Goal: Task Accomplishment & Management: Complete application form

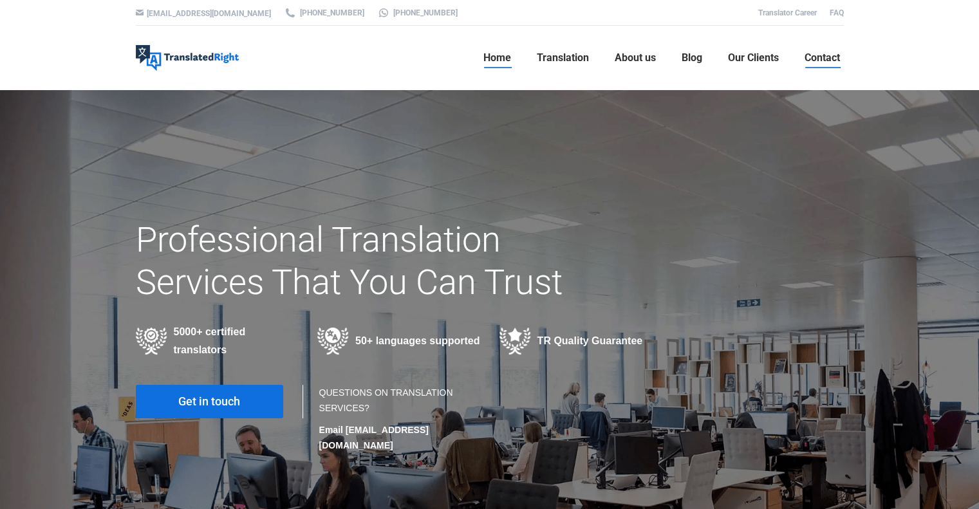
click at [838, 59] on span "Contact" at bounding box center [821, 57] width 35 height 13
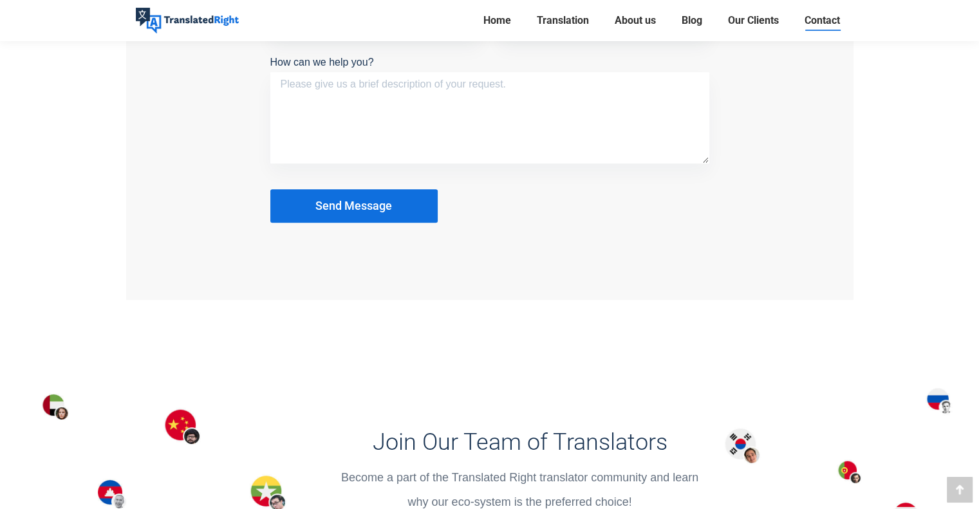
scroll to position [1480, 0]
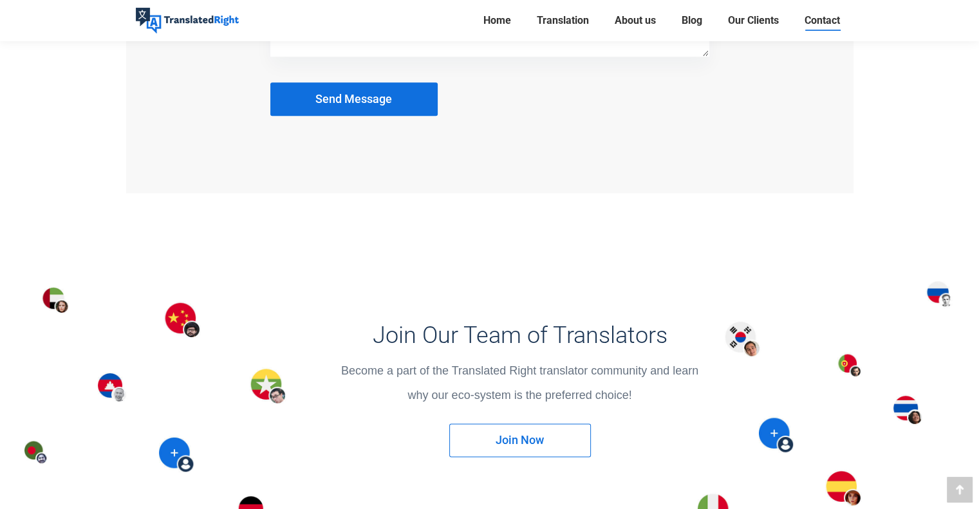
click at [497, 434] on span "Join Now" at bounding box center [520, 440] width 48 height 13
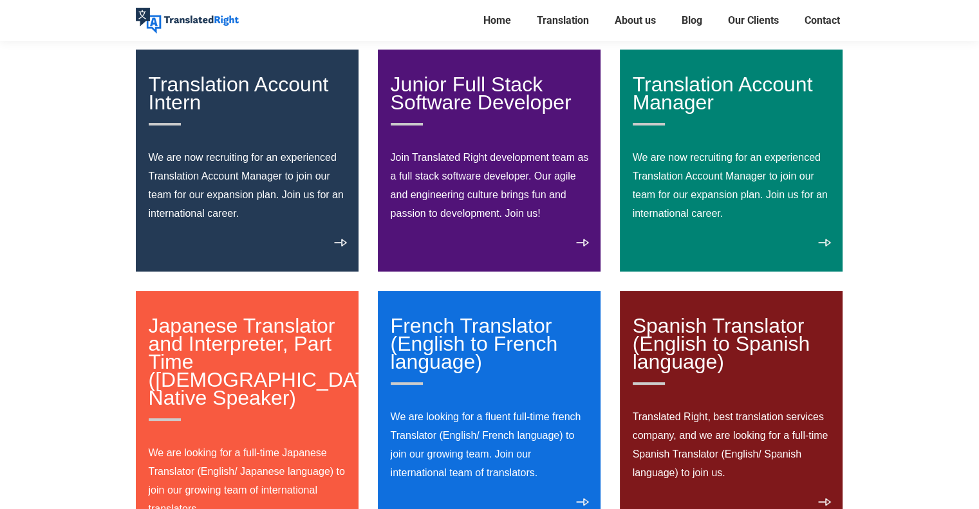
scroll to position [193, 0]
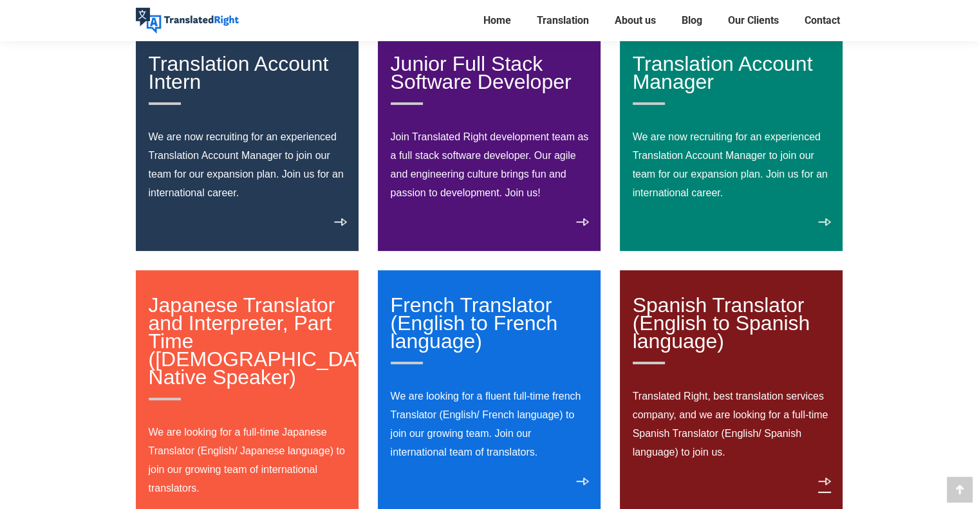
click at [825, 487] on link "View details" at bounding box center [824, 485] width 13 height 15
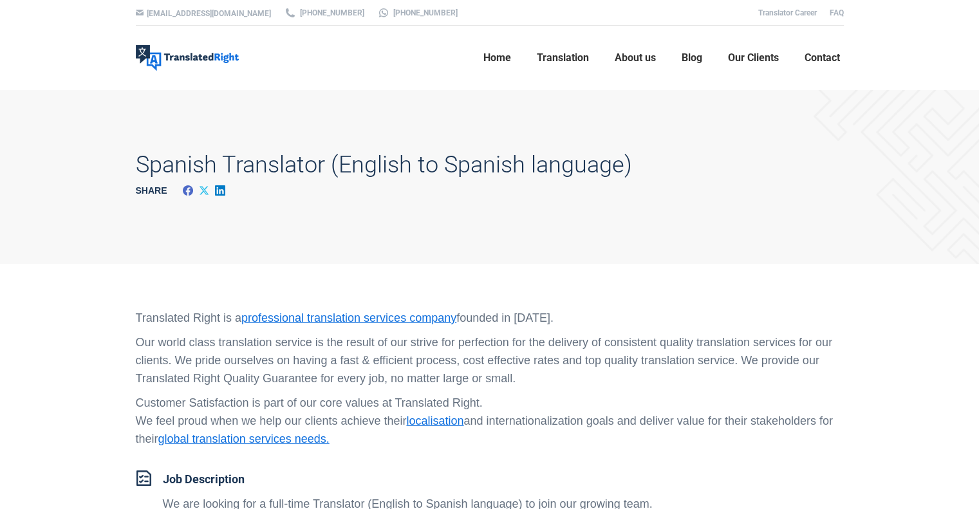
scroll to position [64, 0]
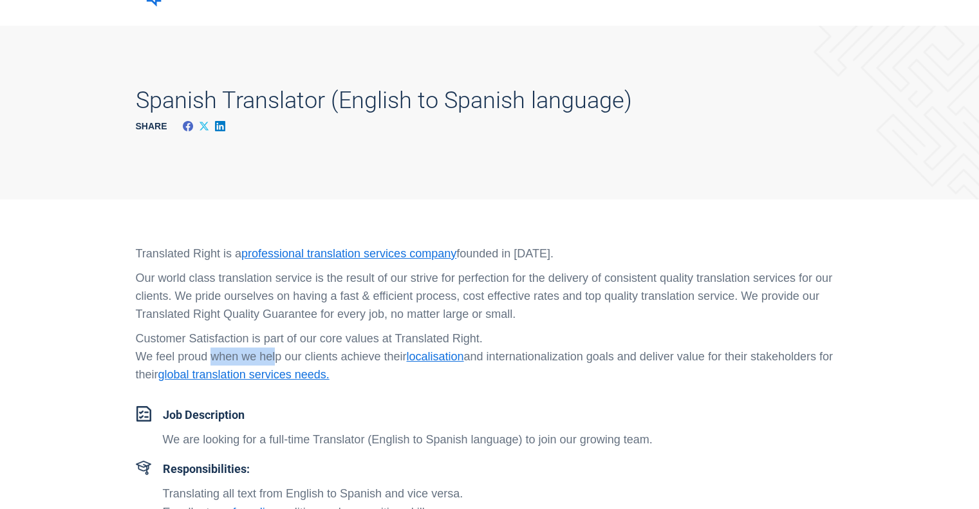
drag, startPoint x: 207, startPoint y: 348, endPoint x: 357, endPoint y: 362, distance: 151.2
click at [357, 362] on p "Customer Satisfaction is part of our core values at Translated Right. We feel p…" at bounding box center [490, 357] width 708 height 54
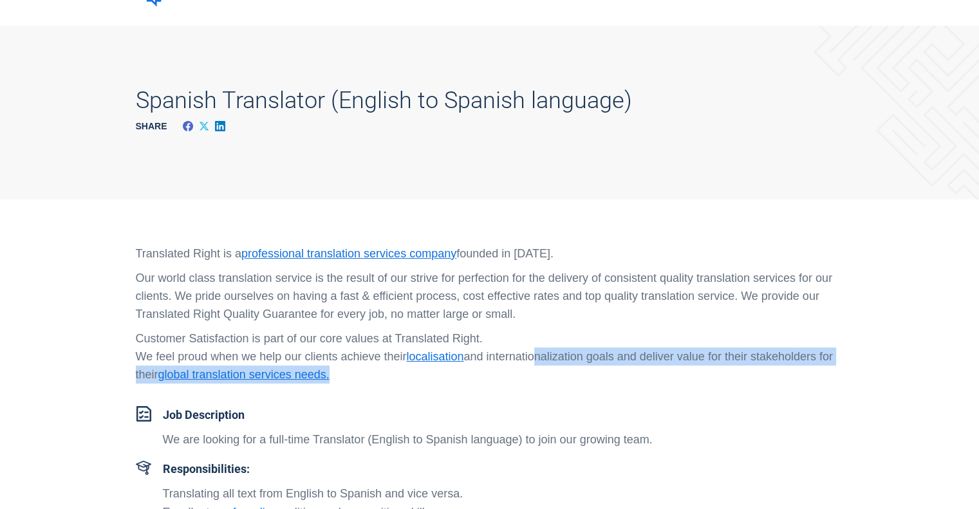
drag, startPoint x: 548, startPoint y: 360, endPoint x: 696, endPoint y: 369, distance: 149.0
click at [664, 367] on p "Customer Satisfaction is part of our core values at Translated Right. We feel p…" at bounding box center [490, 357] width 708 height 54
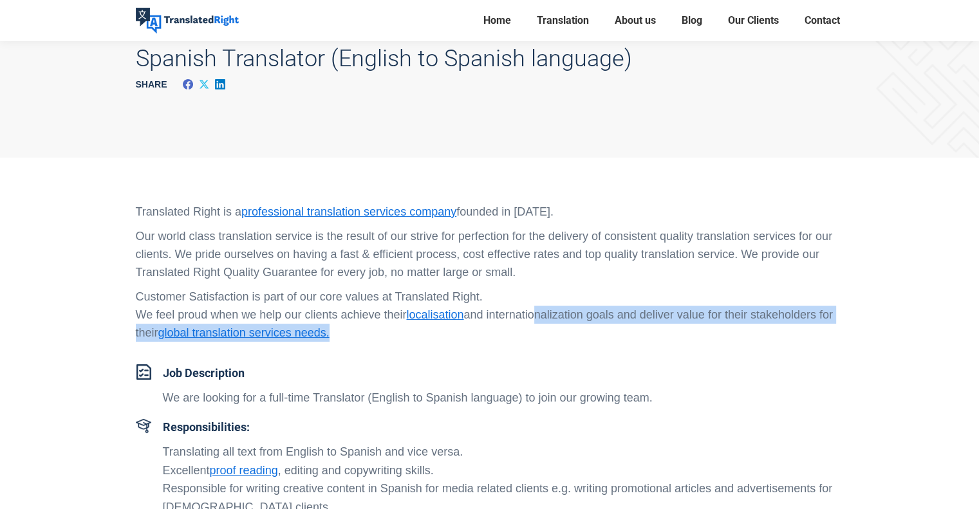
scroll to position [129, 0]
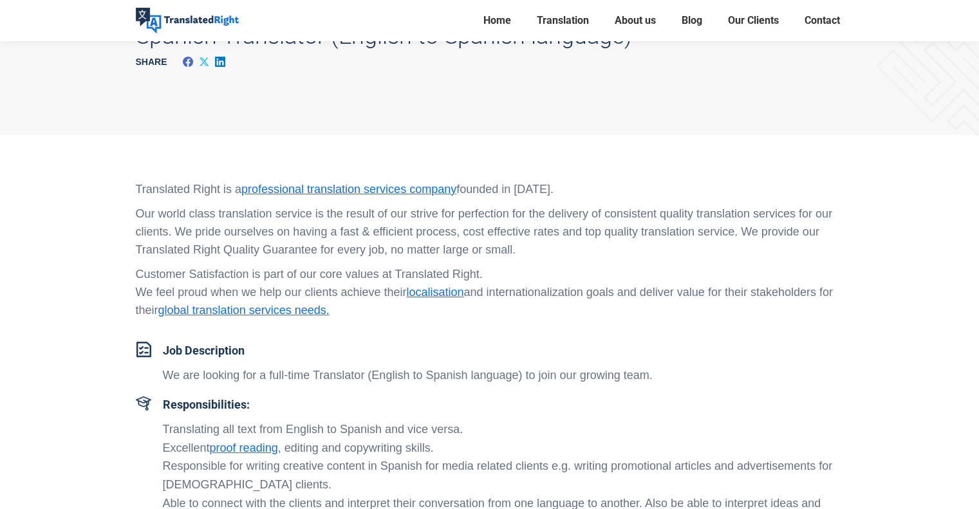
click at [320, 430] on li "Translating all text from English to Spanish and vice versa." at bounding box center [503, 429] width 681 height 19
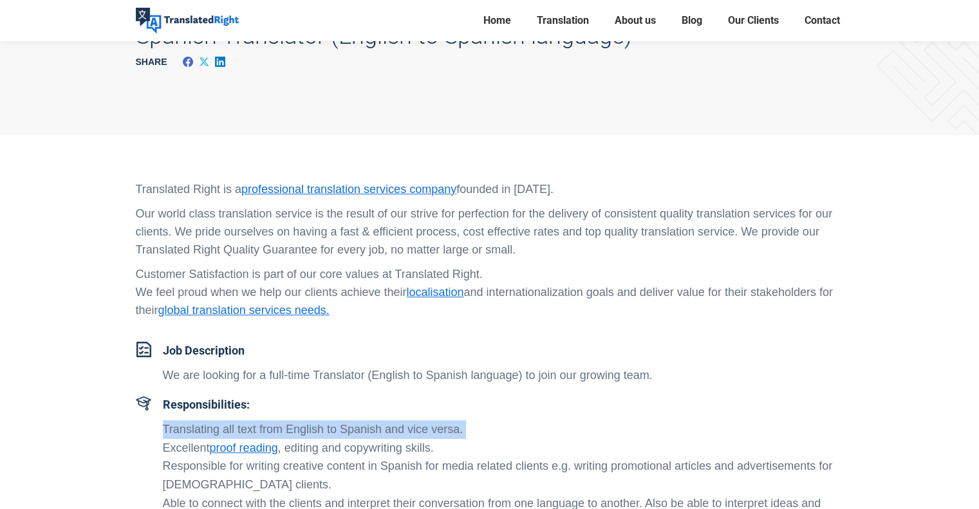
click at [320, 430] on li "Translating all text from English to Spanish and vice versa." at bounding box center [503, 429] width 681 height 19
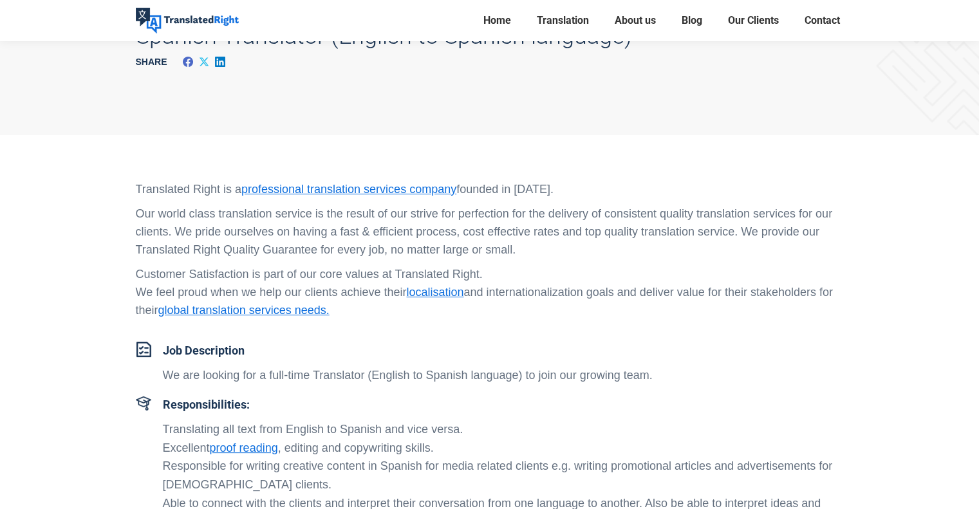
click at [352, 447] on li "Excellent proof reading , editing and copywriting skills." at bounding box center [503, 448] width 681 height 19
click at [350, 465] on li "Responsible for writing creative content in Spanish for media related clients e…" at bounding box center [503, 475] width 681 height 37
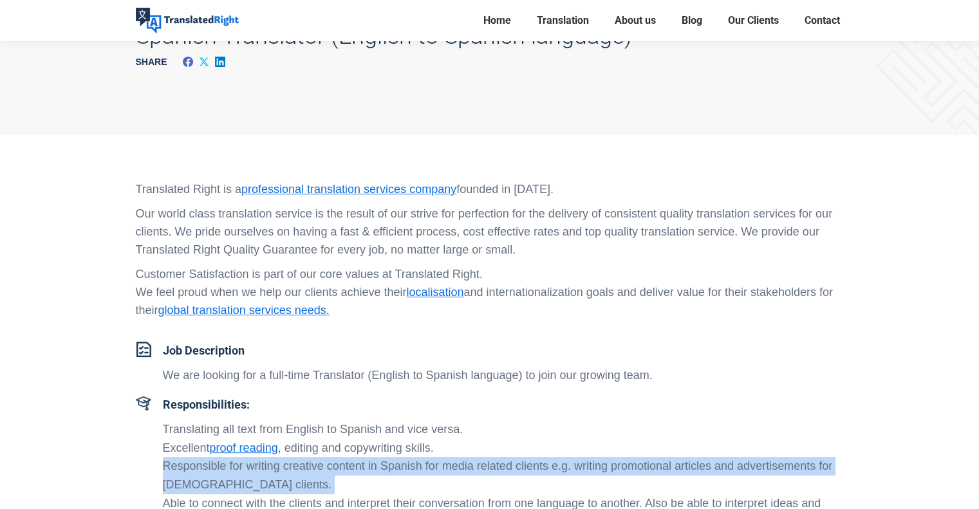
click at [350, 465] on li "Responsible for writing creative content in Spanish for media related clients e…" at bounding box center [503, 475] width 681 height 37
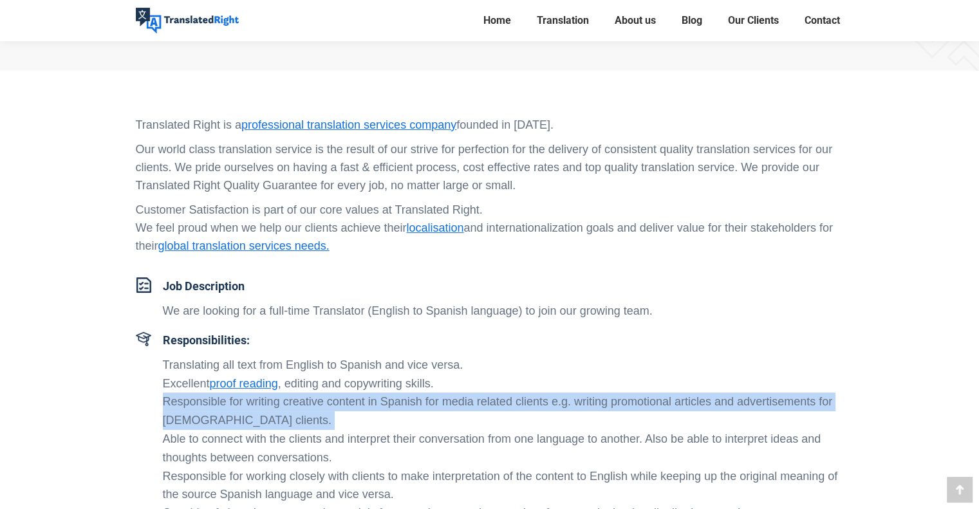
click at [268, 419] on li "Responsible for writing creative content in Spanish for media related clients e…" at bounding box center [503, 411] width 681 height 37
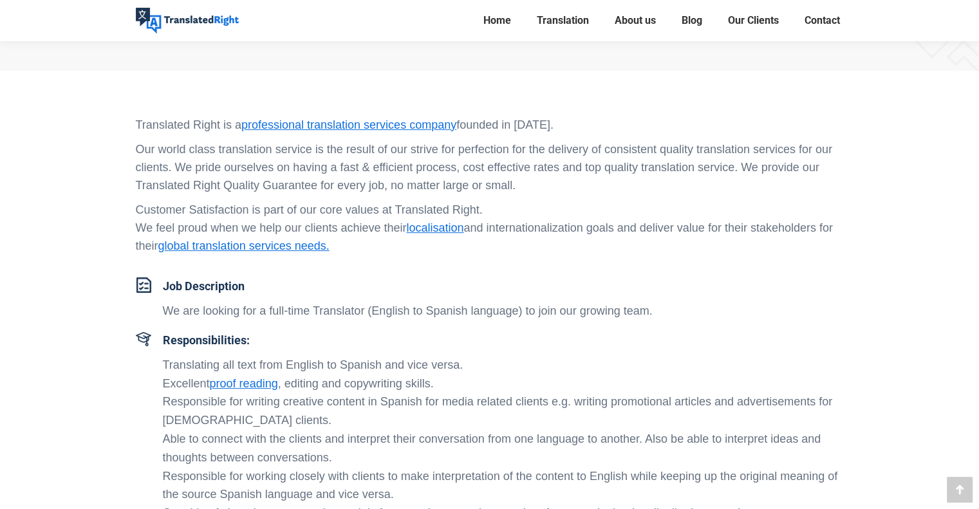
click at [225, 441] on li "Able to connect with the clients and interpret their conversation from one lang…" at bounding box center [503, 448] width 681 height 37
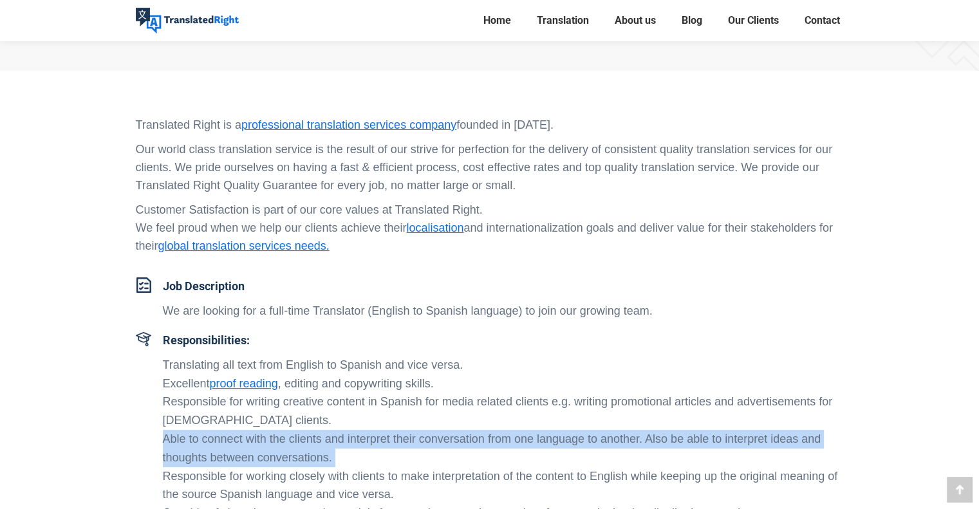
click at [225, 441] on li "Able to connect with the clients and interpret their conversation from one lang…" at bounding box center [503, 448] width 681 height 37
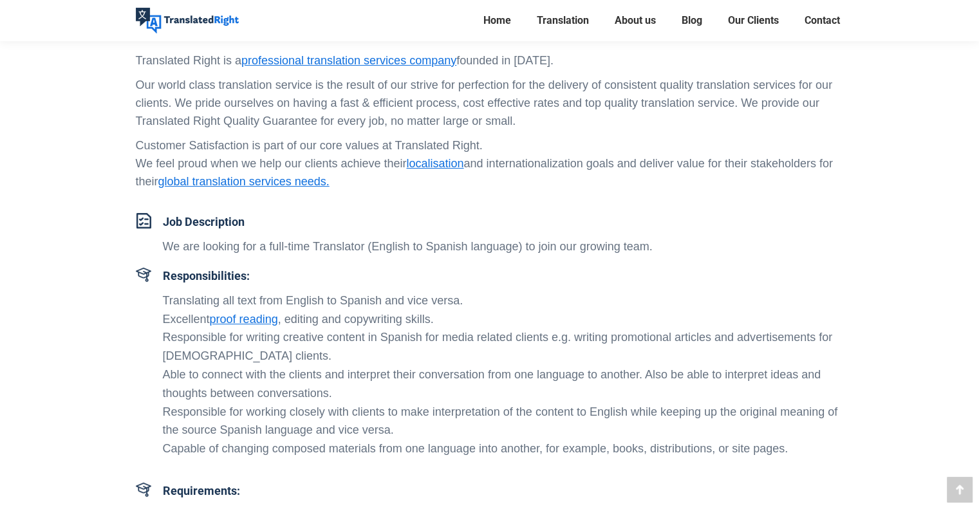
click at [227, 430] on li "Responsible for working closely with clients to make interpretation of the cont…" at bounding box center [503, 421] width 681 height 37
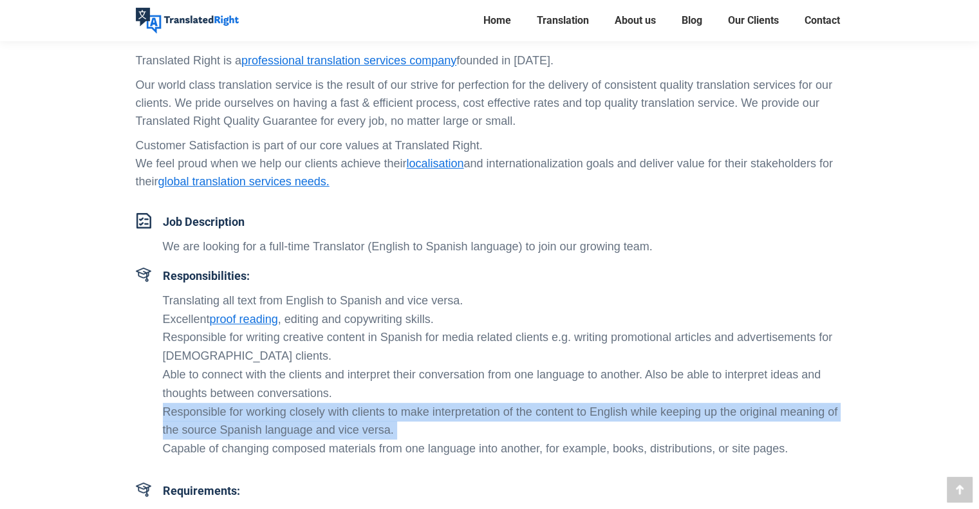
click at [227, 430] on li "Responsible for working closely with clients to make interpretation of the cont…" at bounding box center [503, 421] width 681 height 37
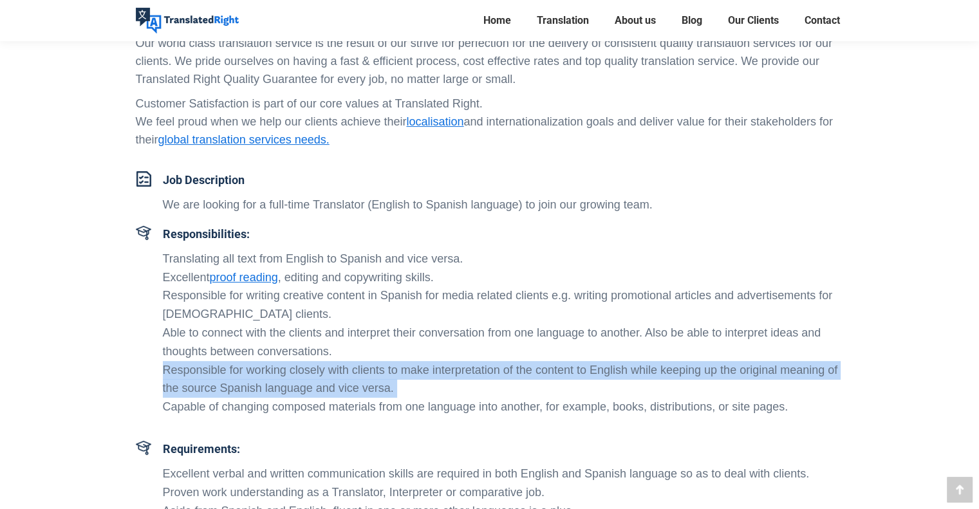
scroll to position [322, 0]
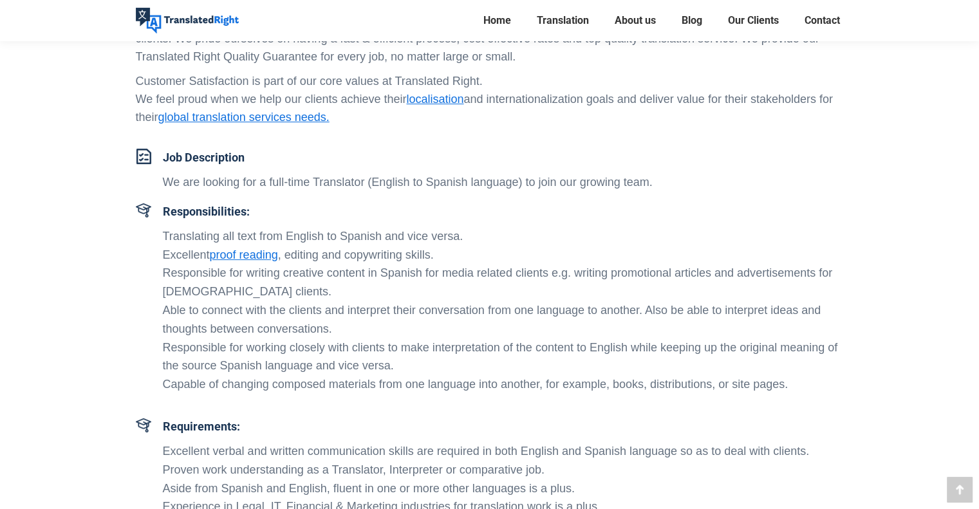
click at [209, 451] on li "Excellent verbal and written communication skills are required in both English …" at bounding box center [503, 451] width 681 height 19
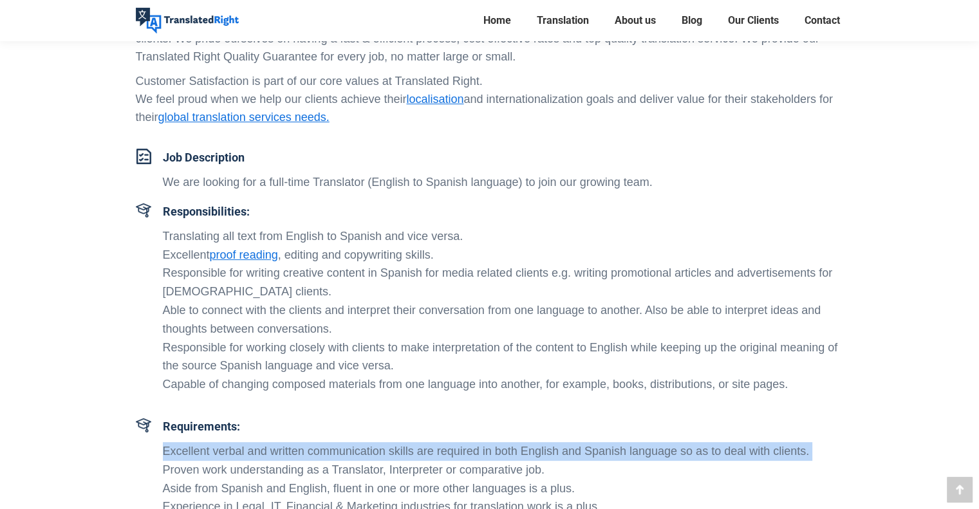
click at [209, 451] on li "Excellent verbal and written communication skills are required in both English …" at bounding box center [503, 451] width 681 height 19
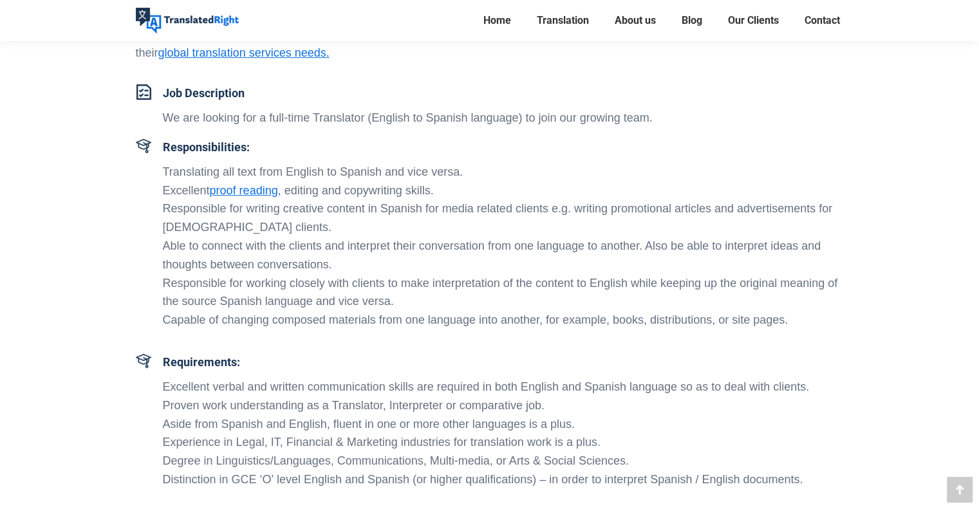
click at [200, 404] on li "Proven work understanding as a Translator, Interpreter or comparative job." at bounding box center [503, 405] width 681 height 19
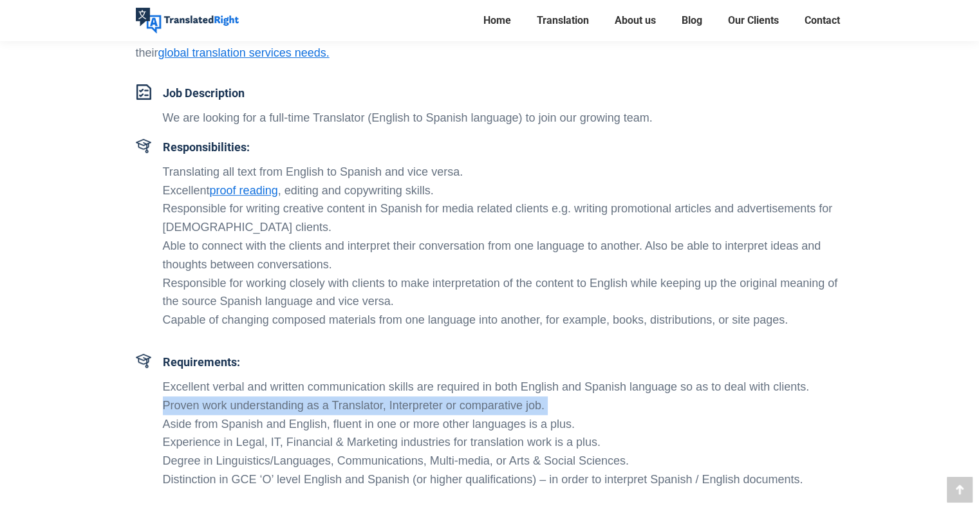
click at [200, 404] on li "Proven work understanding as a Translator, Interpreter or comparative job." at bounding box center [503, 405] width 681 height 19
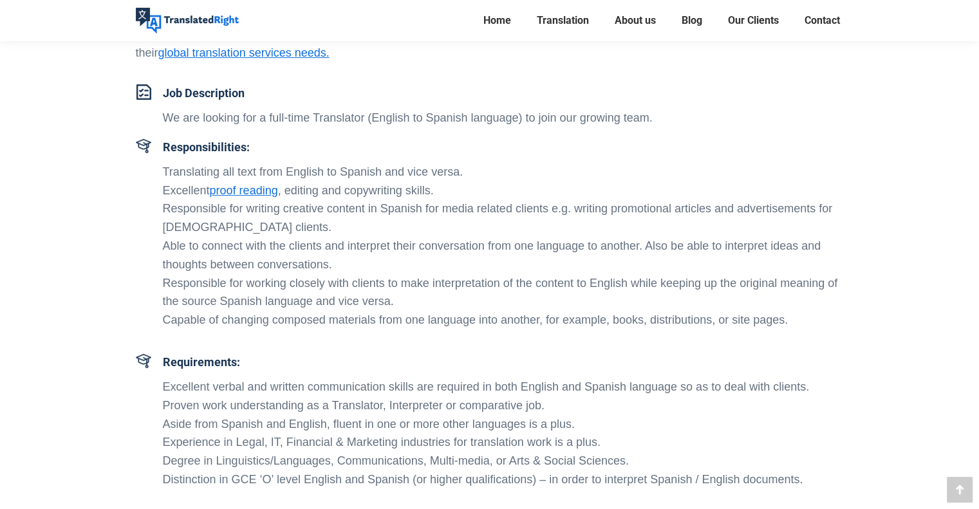
click at [192, 416] on li "Aside from Spanish and English, fluent in one or more other languages is a plus." at bounding box center [503, 424] width 681 height 19
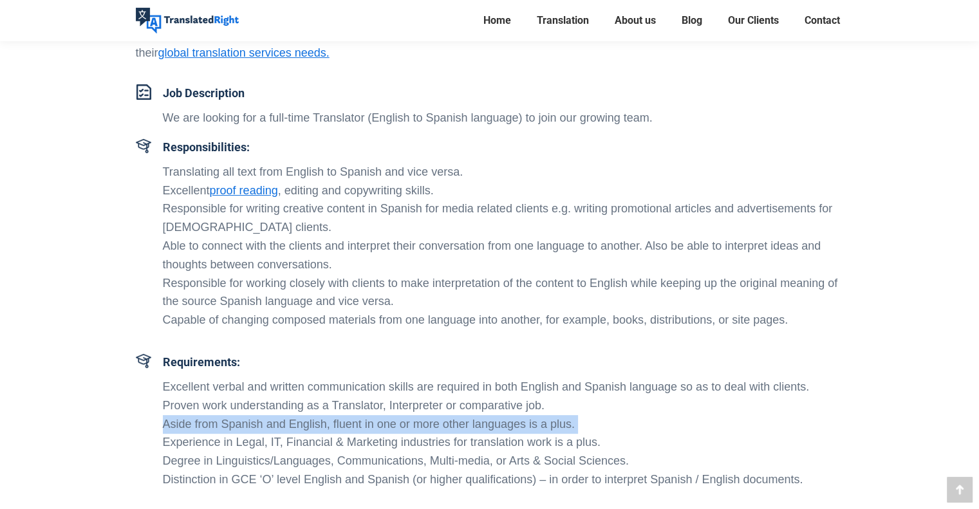
click at [192, 416] on li "Aside from Spanish and English, fluent in one or more other languages is a plus." at bounding box center [503, 424] width 681 height 19
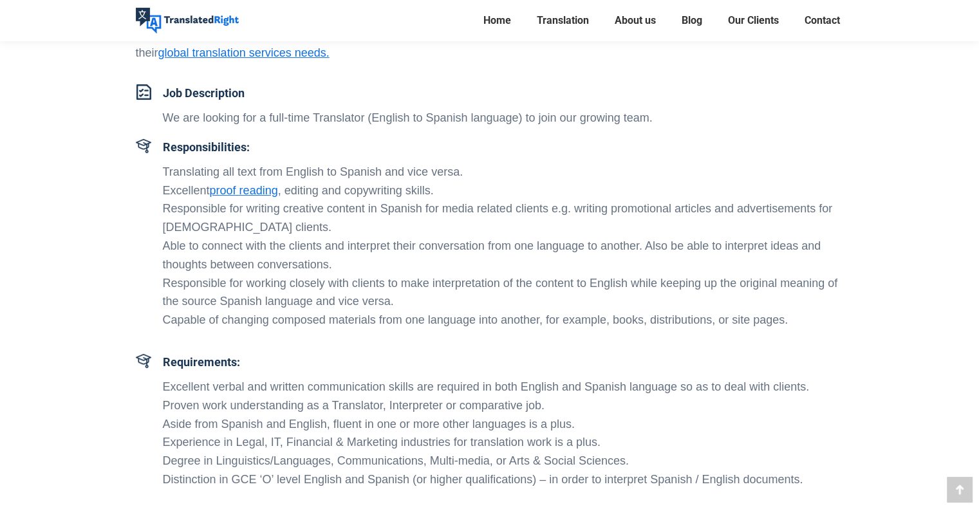
click at [194, 435] on li "Experience in Legal, IT, Financial & Marketing industries for translation work …" at bounding box center [503, 442] width 681 height 19
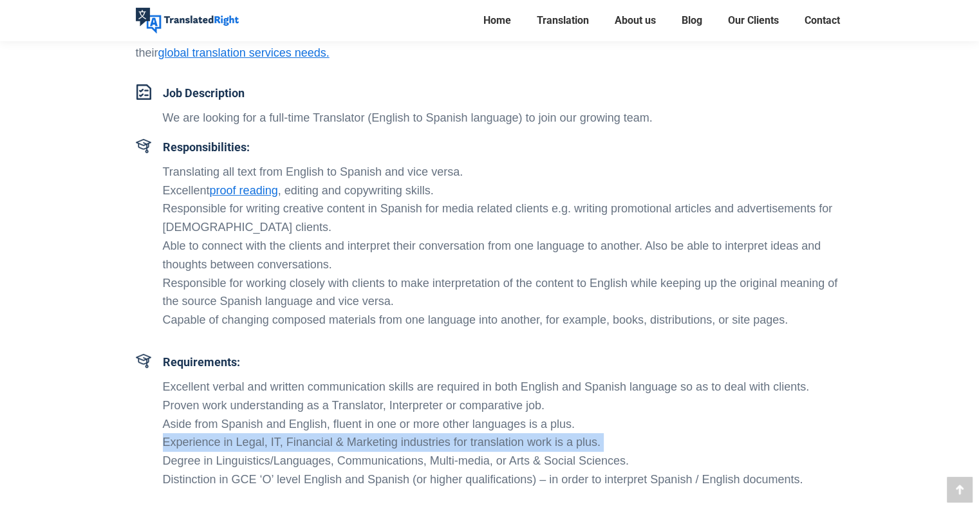
click at [194, 435] on li "Experience in Legal, IT, Financial & Marketing industries for translation work …" at bounding box center [503, 442] width 681 height 19
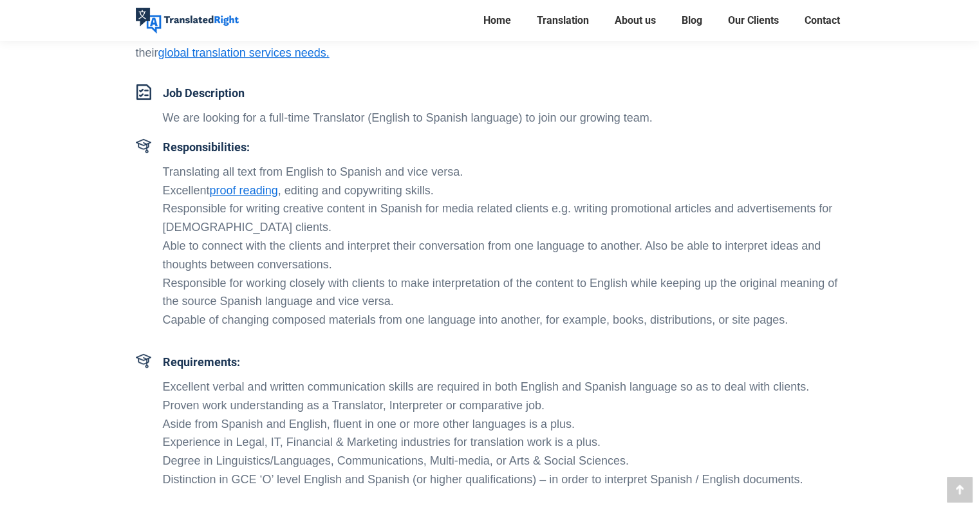
click at [299, 423] on li "Aside from Spanish and English, fluent in one or more other languages is a plus." at bounding box center [503, 424] width 681 height 19
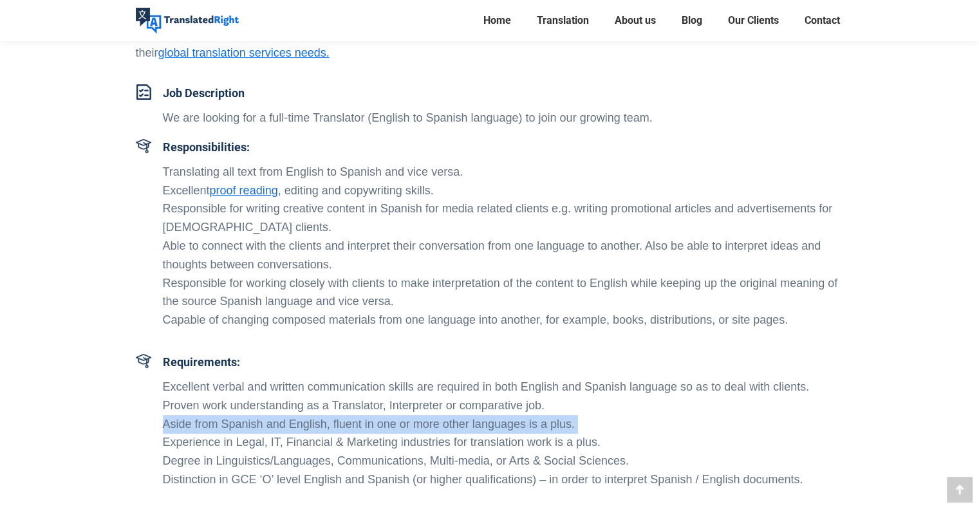
click at [299, 423] on li "Aside from Spanish and English, fluent in one or more other languages is a plus." at bounding box center [503, 424] width 681 height 19
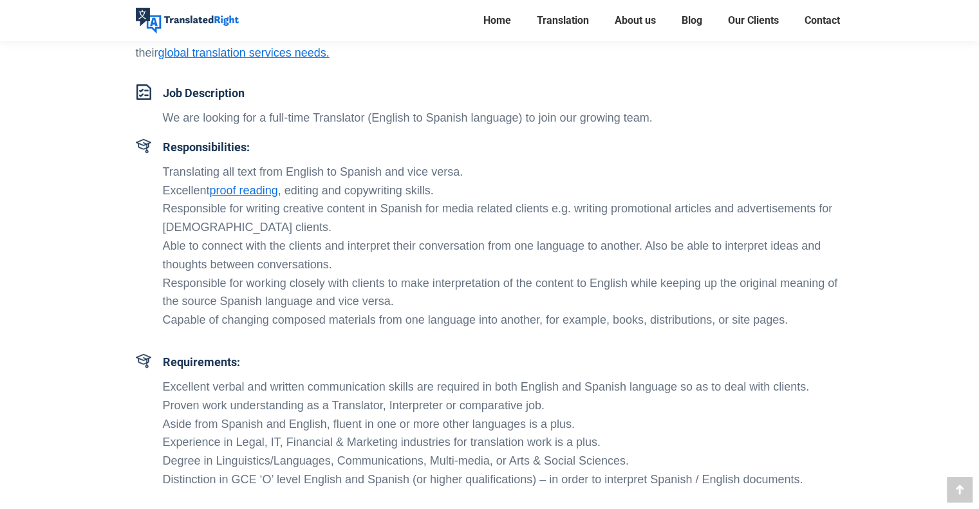
click at [216, 443] on li "Experience in Legal, IT, Financial & Marketing industries for translation work …" at bounding box center [503, 442] width 681 height 19
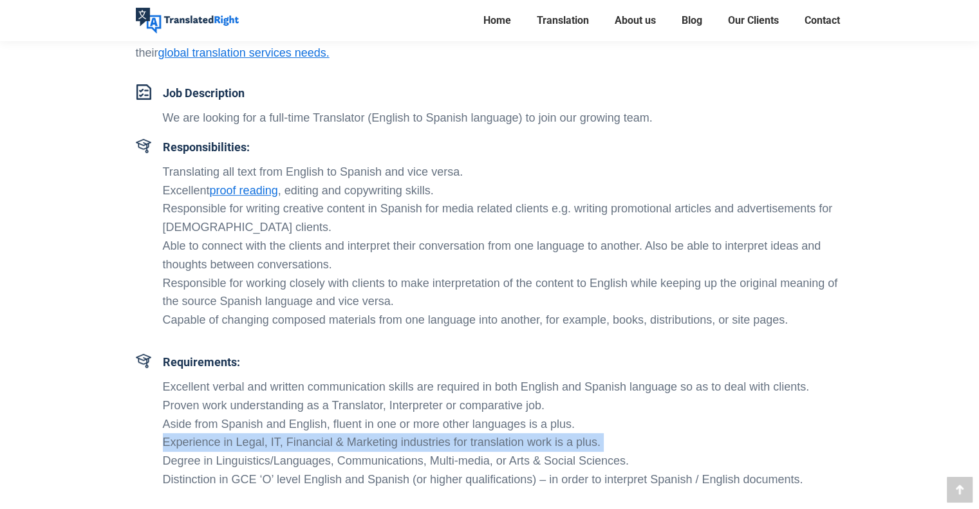
click at [216, 443] on li "Experience in Legal, IT, Financial & Marketing industries for translation work …" at bounding box center [503, 442] width 681 height 19
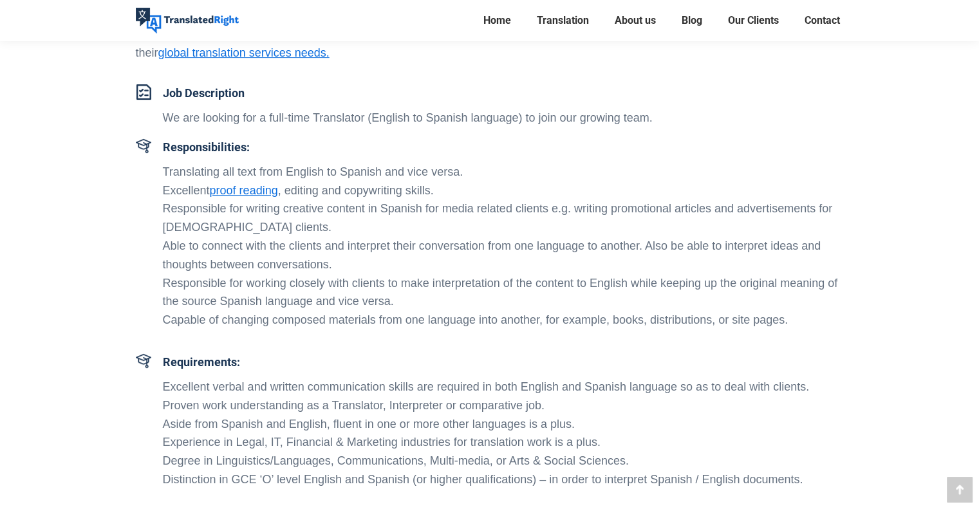
click at [265, 460] on li "Degree in Linguistics/Languages, Communications, Multi-media, or Arts & Social …" at bounding box center [503, 461] width 681 height 19
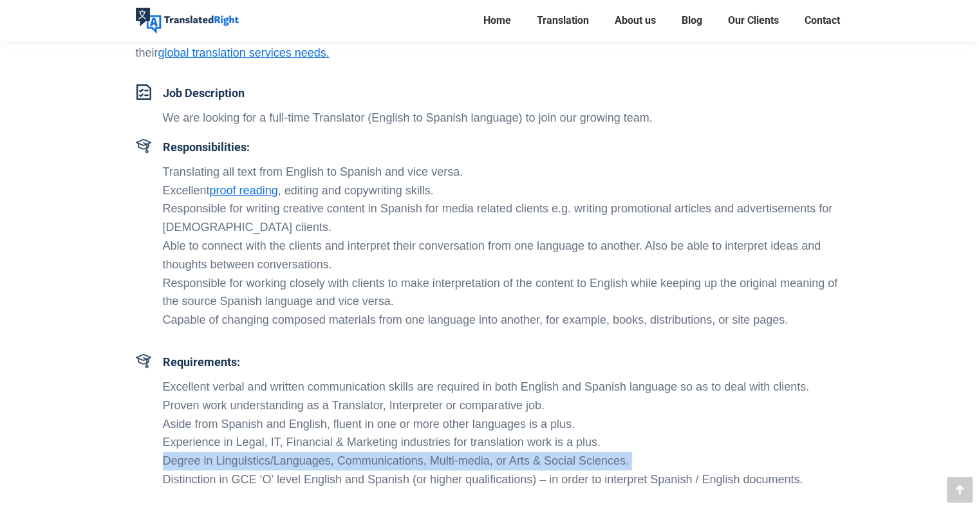
click at [265, 460] on li "Degree in Linguistics/Languages, Communications, Multi-media, or Arts & Social …" at bounding box center [503, 461] width 681 height 19
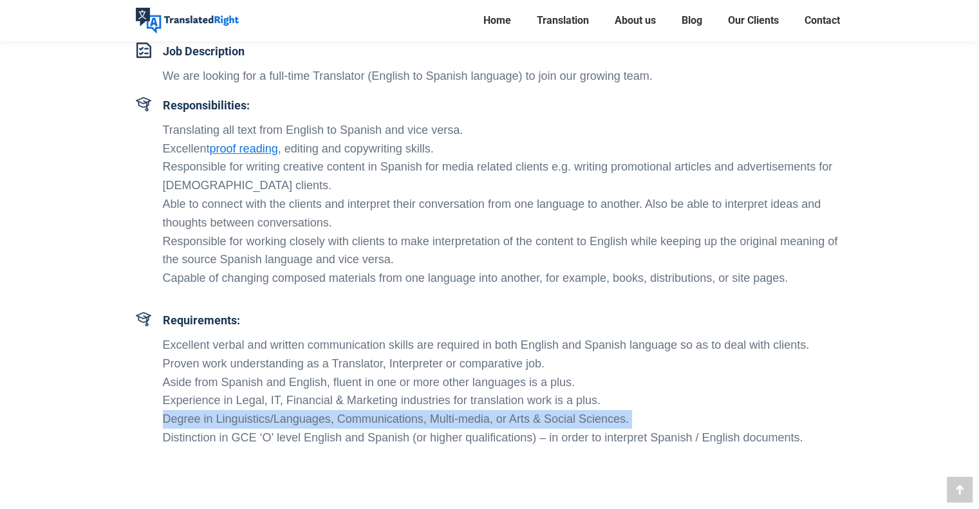
scroll to position [451, 0]
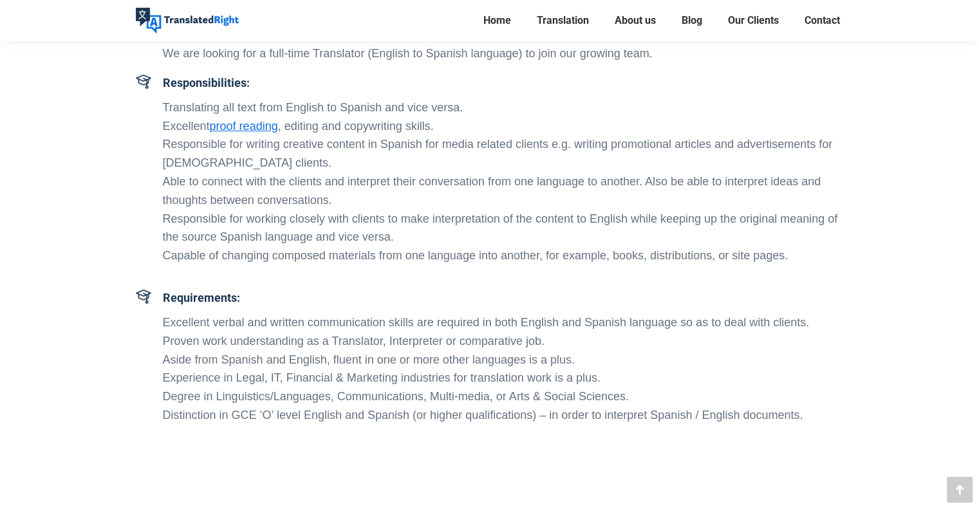
click at [293, 420] on li "Distinction in GCE ‘O’ level English and Spanish (or higher qualifications) – i…" at bounding box center [503, 415] width 681 height 19
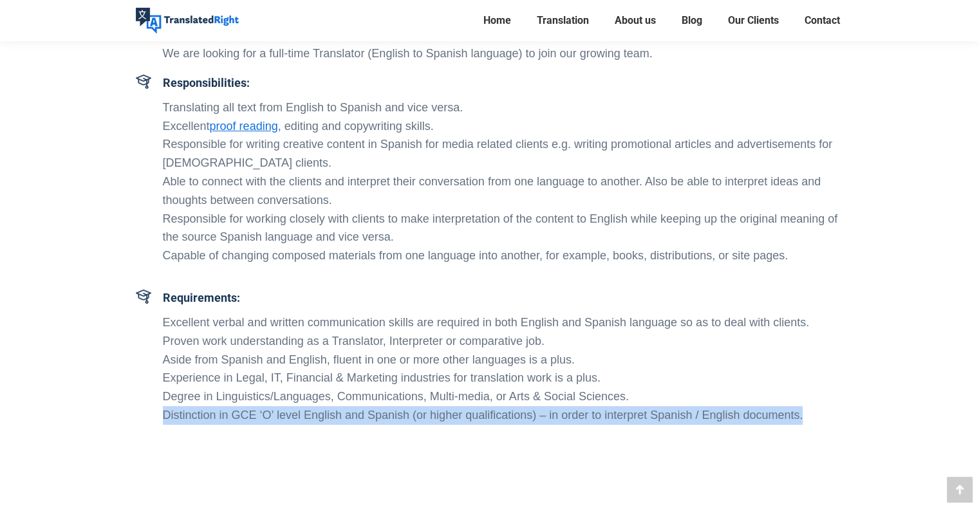
click at [293, 420] on li "Distinction in GCE ‘O’ level English and Spanish (or higher qualifications) – i…" at bounding box center [503, 415] width 681 height 19
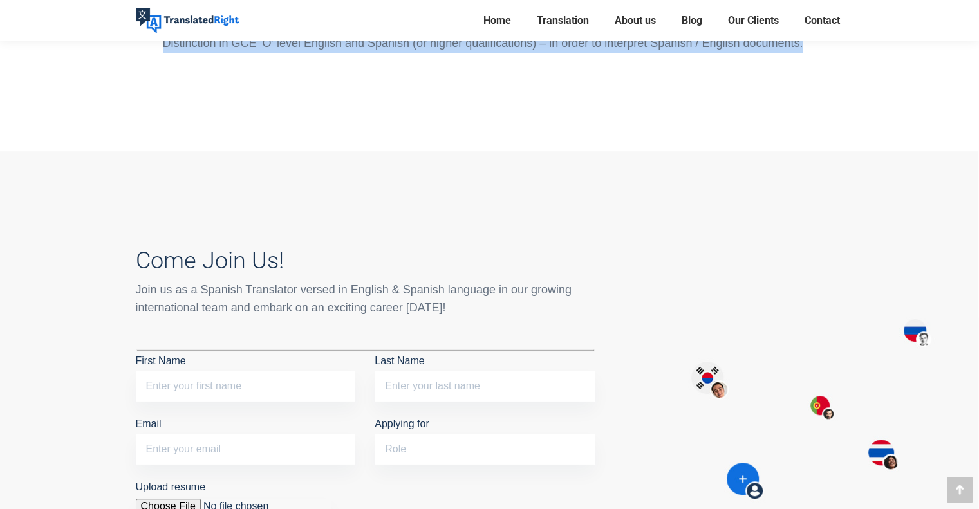
scroll to position [837, 0]
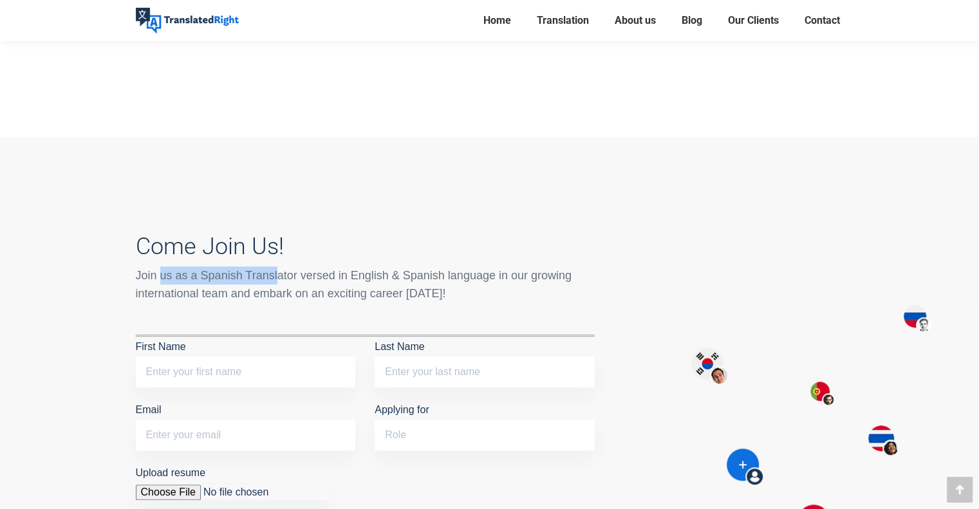
drag, startPoint x: 159, startPoint y: 281, endPoint x: 286, endPoint y: 268, distance: 127.5
click at [286, 268] on div "Join us as a Spanish Translator versed in English & Spanish language in our gro…" at bounding box center [365, 284] width 459 height 36
drag, startPoint x: 358, startPoint y: 266, endPoint x: 147, endPoint y: 280, distance: 212.2
click at [275, 277] on div "Come Join Us! Join us as a Spanish Translator versed in English & Spanish langu…" at bounding box center [365, 268] width 459 height 70
click at [219, 369] on input "First Name" at bounding box center [246, 372] width 220 height 31
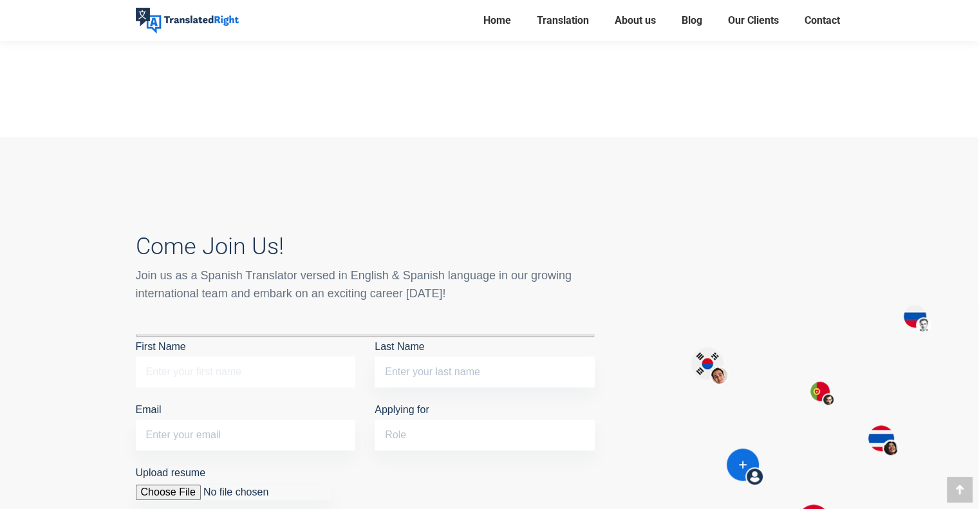
type input "Virginia"
type input "Franco"
type input "virginia@viewsolutions.com.ar"
click at [447, 429] on input "Applying for" at bounding box center [485, 435] width 220 height 31
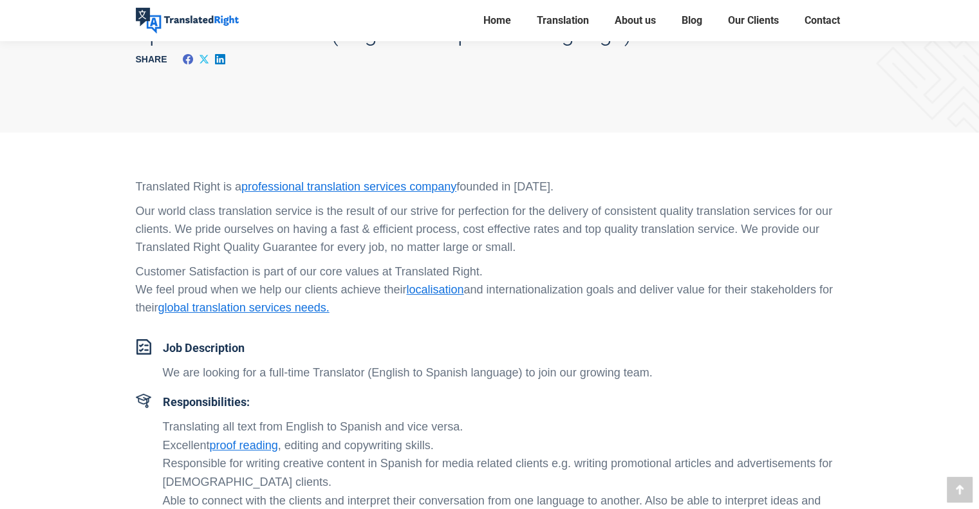
scroll to position [0, 0]
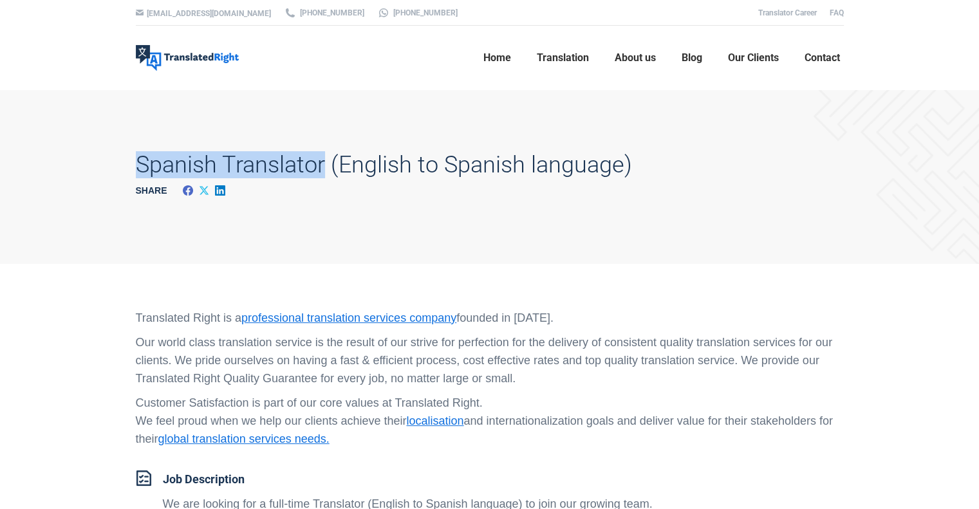
drag, startPoint x: 133, startPoint y: 165, endPoint x: 324, endPoint y: 168, distance: 190.5
click at [324, 168] on div "Spanish Translator (English to Spanish language) Share Share on Facebook Share …" at bounding box center [490, 177] width 772 height 174
copy h1 "Spanish Translator"
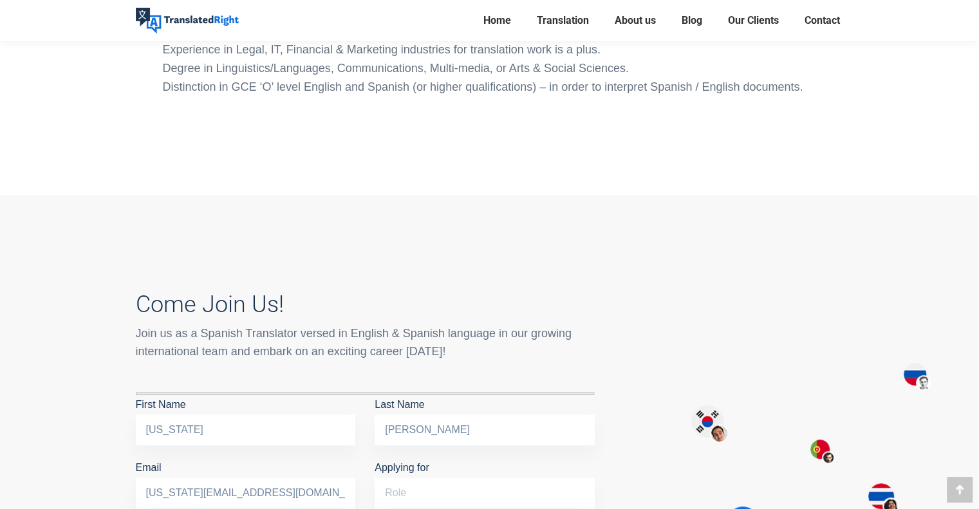
scroll to position [901, 0]
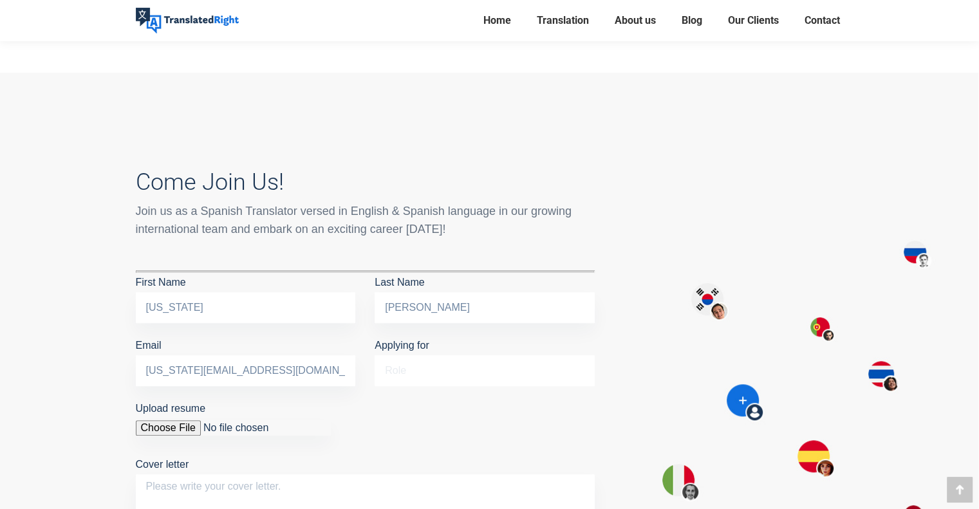
click at [401, 371] on input "Applying for" at bounding box center [485, 370] width 220 height 31
paste input "Spanish Translator"
type input "Spanish Translator"
click at [217, 427] on input "Upload resume" at bounding box center [233, 427] width 195 height 15
type input "C:\fakepath\CV - Virginia Franco 2025.pdf"
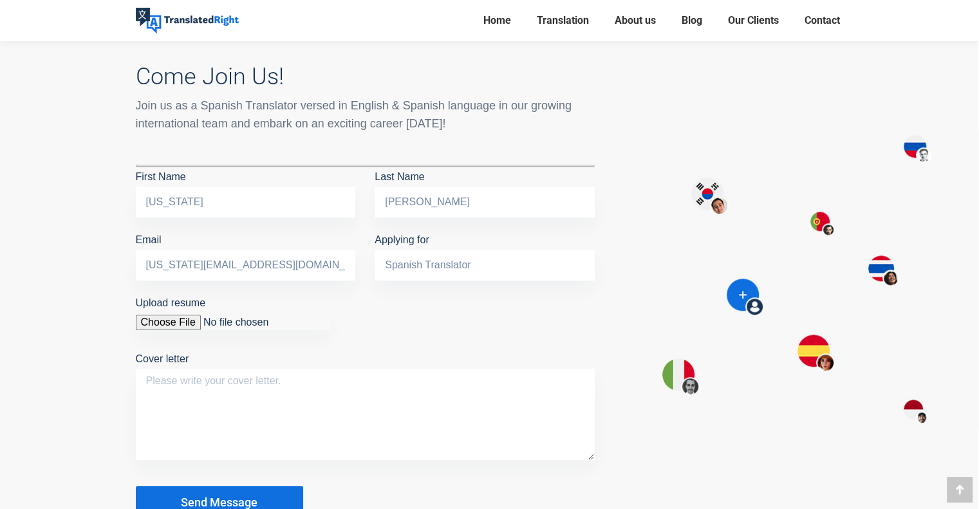
scroll to position [1030, 0]
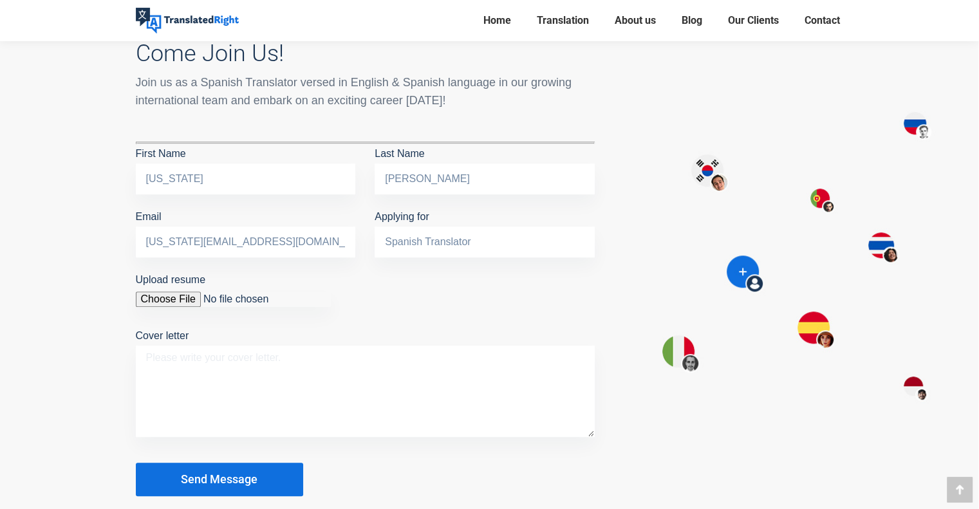
click at [277, 384] on textarea "Cover letter" at bounding box center [365, 391] width 459 height 91
click at [205, 367] on textarea "Cover letter" at bounding box center [365, 391] width 459 height 91
paste textarea "Hi HR Team Members, I hope you are well and having a nice week! This is Virgini…"
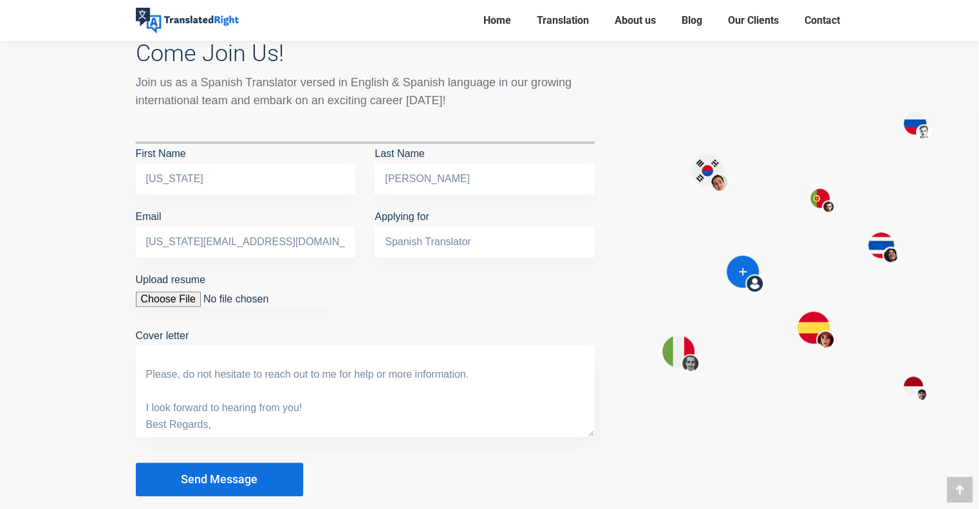
scroll to position [281, 0]
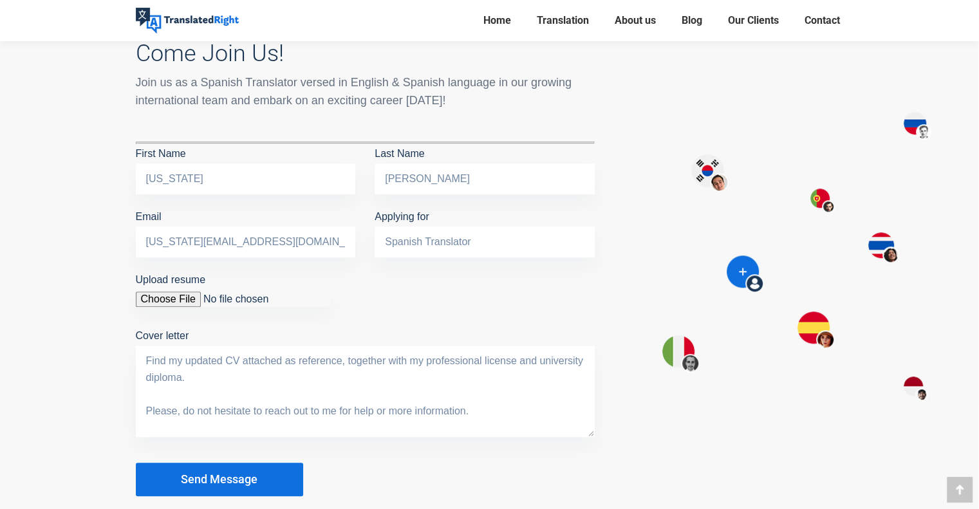
drag, startPoint x: 341, startPoint y: 357, endPoint x: 228, endPoint y: 373, distance: 114.5
click at [228, 373] on textarea "Hi HR Team Members, I hope you are well and having a nice week! This is Virgini…" at bounding box center [365, 391] width 459 height 91
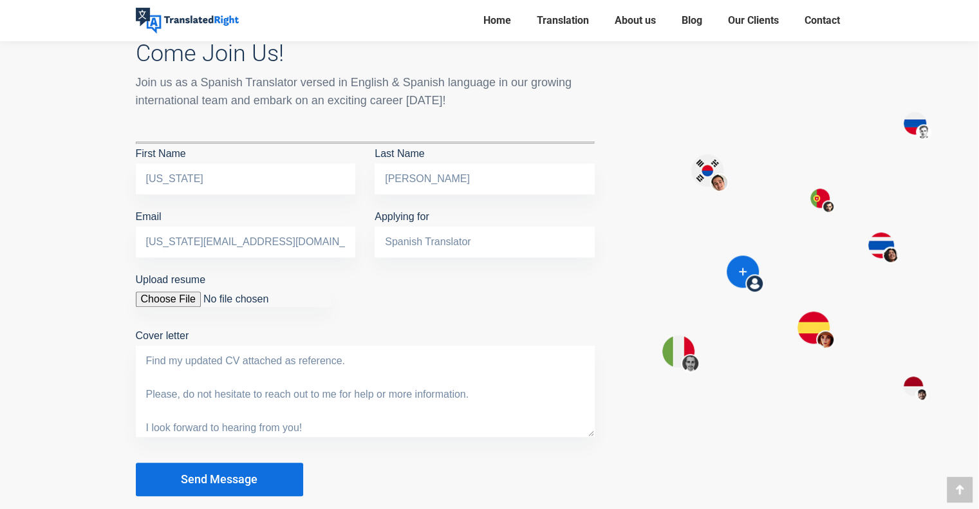
type textarea "Hi HR Team Members, I hope you are well and having a nice week! This is Virgini…"
click at [229, 482] on span "Send Message" at bounding box center [219, 479] width 77 height 13
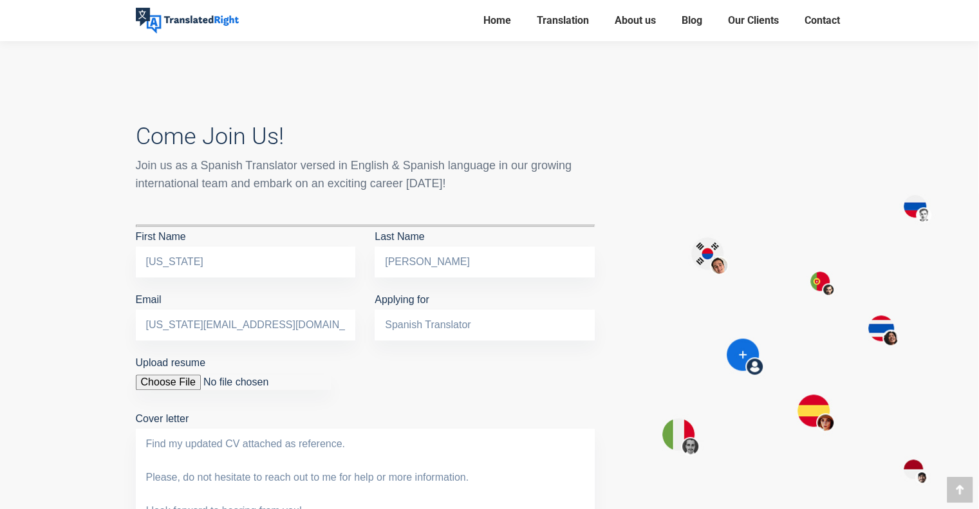
scroll to position [965, 0]
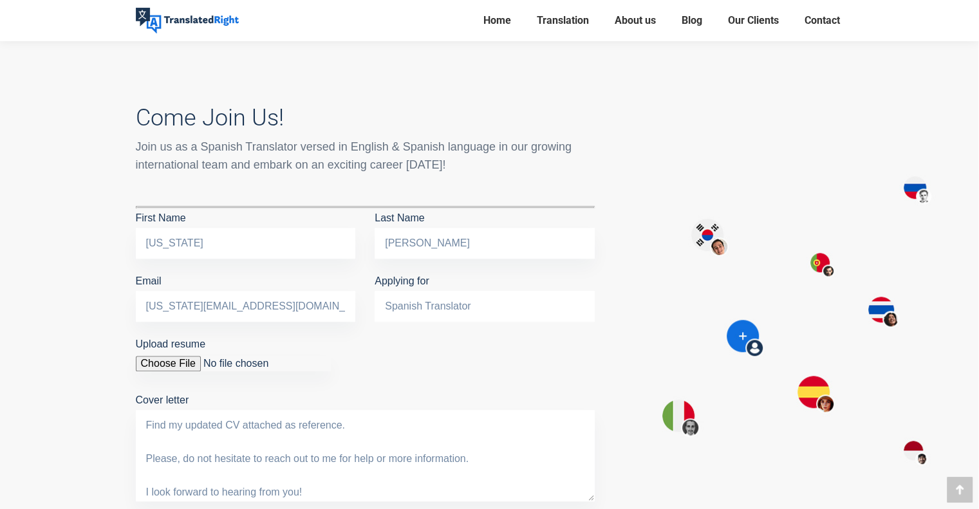
click at [456, 307] on input "Spanish Translator" at bounding box center [485, 306] width 220 height 31
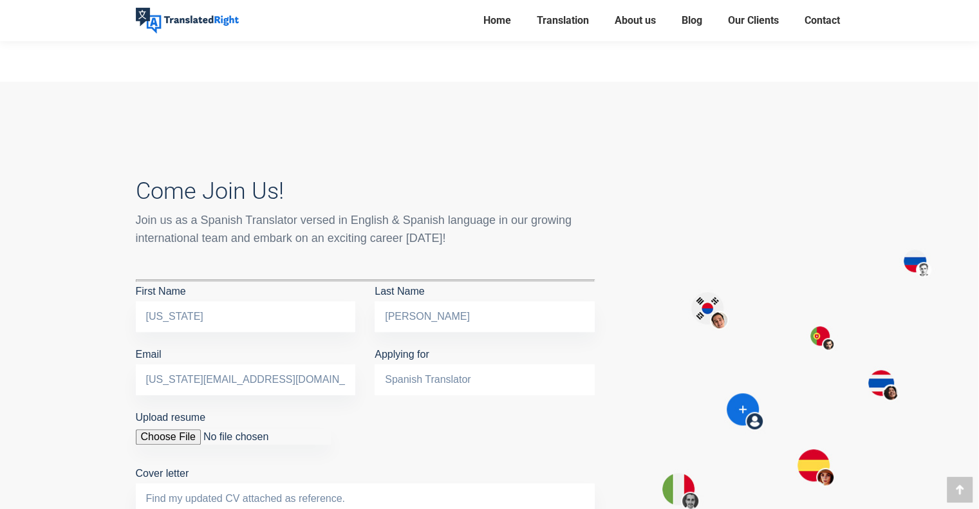
scroll to position [901, 0]
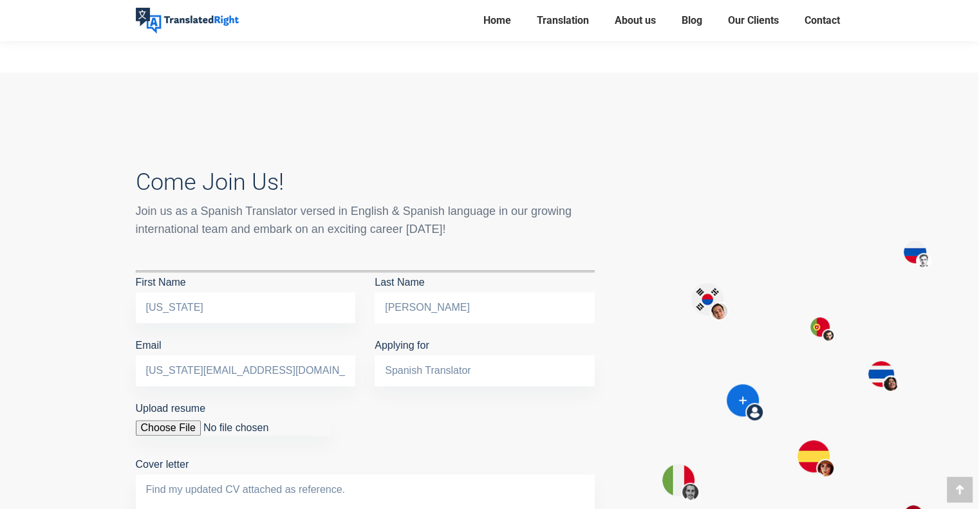
click at [422, 305] on input "Franco" at bounding box center [485, 307] width 220 height 31
click at [404, 367] on input "Spanish Translator" at bounding box center [485, 370] width 220 height 31
click at [405, 366] on input "Spanish Translator" at bounding box center [485, 370] width 220 height 31
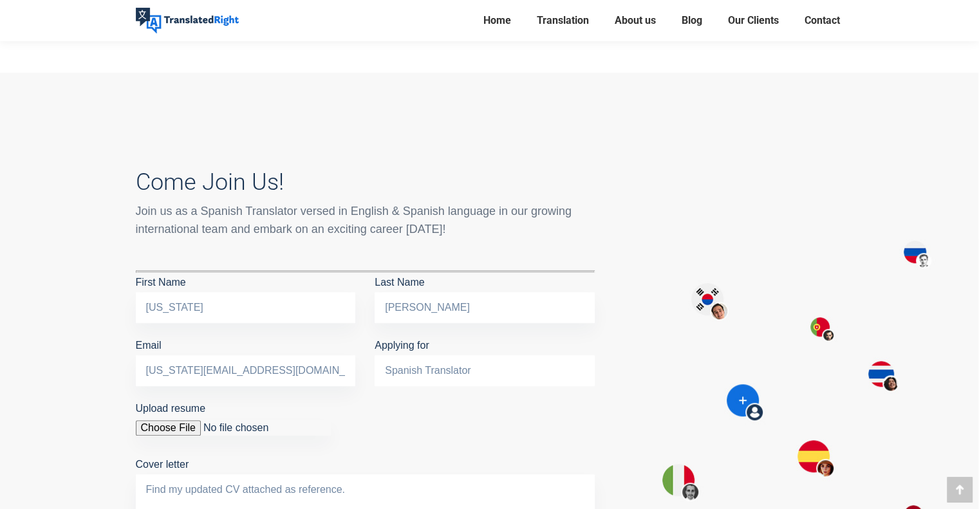
drag, startPoint x: 489, startPoint y: 363, endPoint x: 113, endPoint y: 304, distance: 380.4
click at [120, 306] on div "Come Join Us! Join us as a Spanish Translator versed in English & Spanish langu…" at bounding box center [364, 388] width 497 height 505
type input "Spanish Translator"
click at [190, 424] on input "Upload resume You are not allowed to upload files of this type." at bounding box center [233, 427] width 195 height 15
type input "C:\fakepath\CV.png"
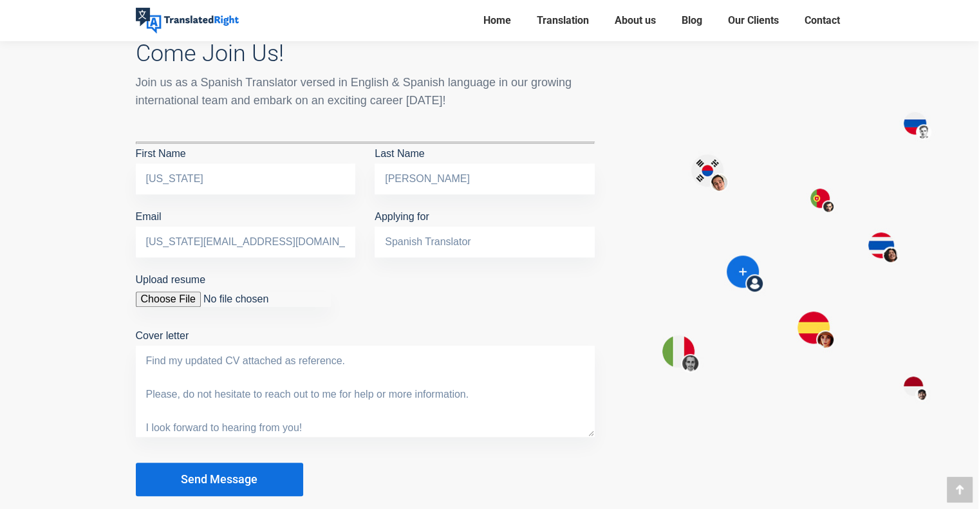
scroll to position [1158, 0]
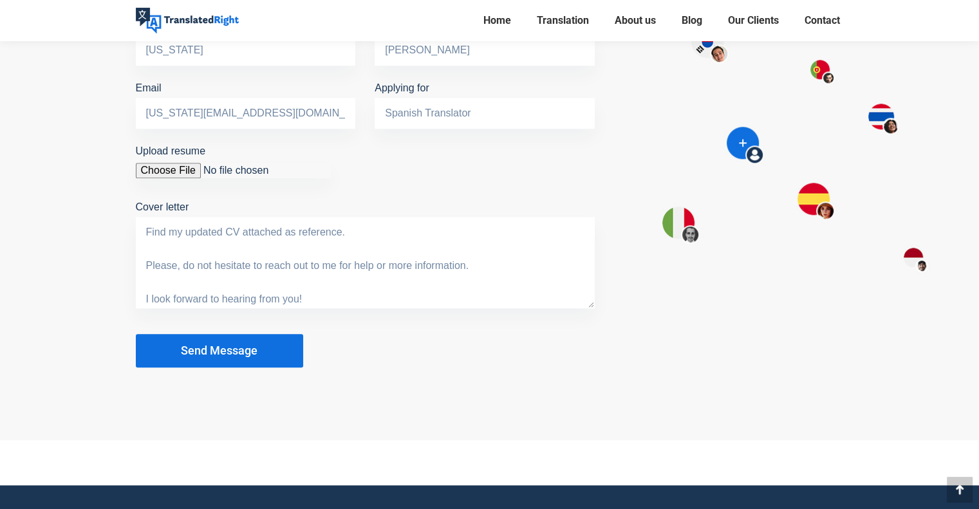
click at [262, 358] on button "Send Message" at bounding box center [219, 350] width 167 height 33
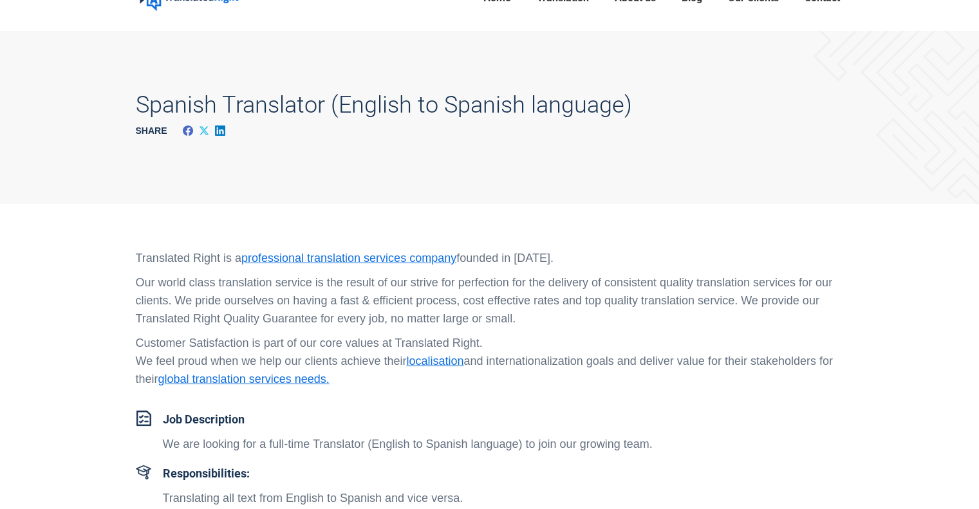
scroll to position [129, 0]
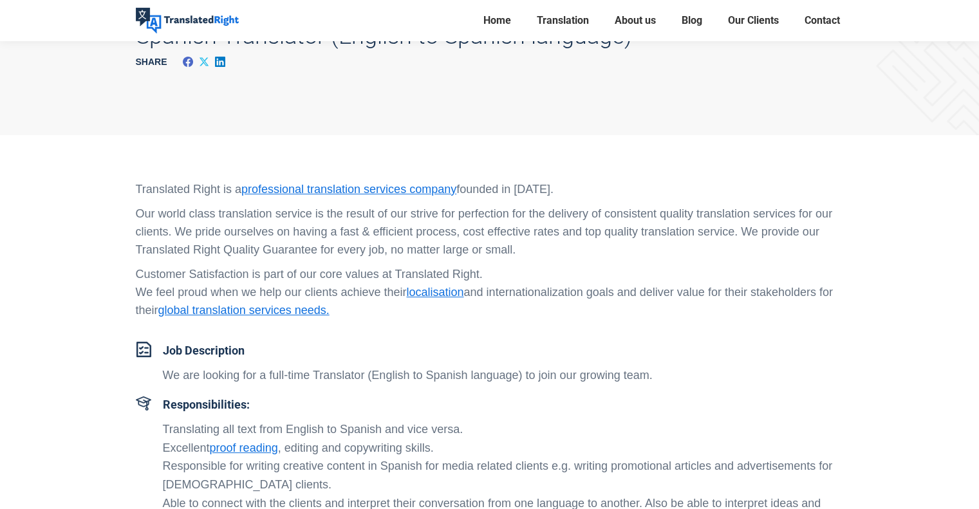
click at [266, 360] on span "Job Description We are looking for a full-time Translator (English to Spanish l…" at bounding box center [503, 367] width 681 height 50
click at [281, 370] on p "We are looking for a full-time Translator (English to Spanish language) to join…" at bounding box center [503, 375] width 681 height 19
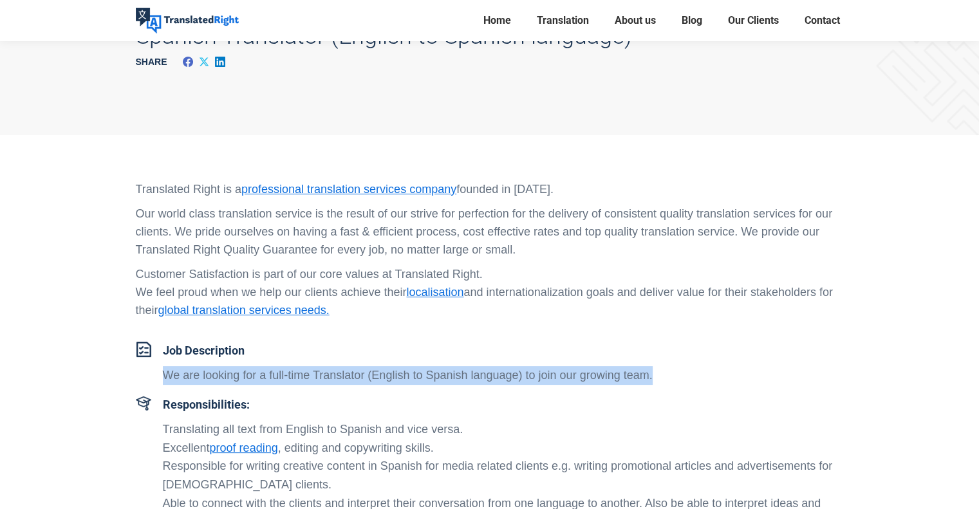
click at [281, 370] on p "We are looking for a full-time Translator (English to Spanish language) to join…" at bounding box center [503, 375] width 681 height 19
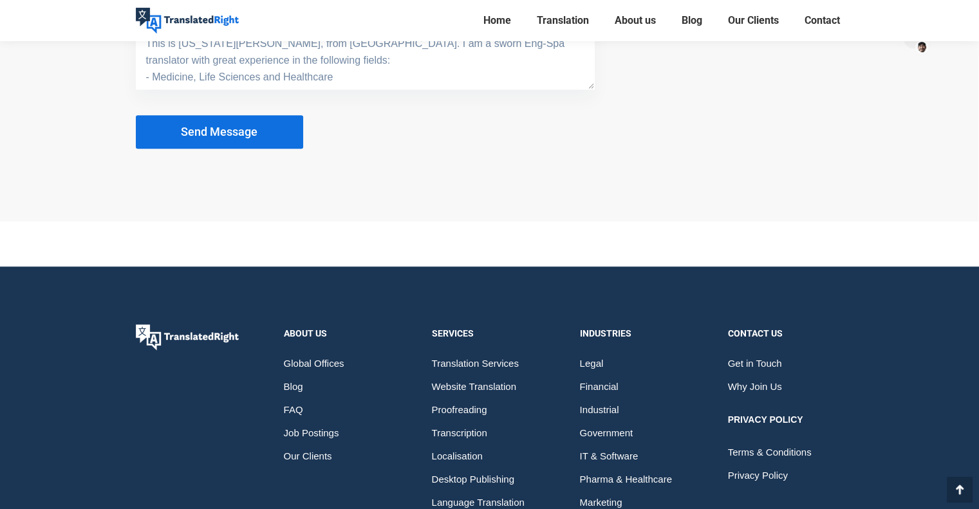
scroll to position [1522, 0]
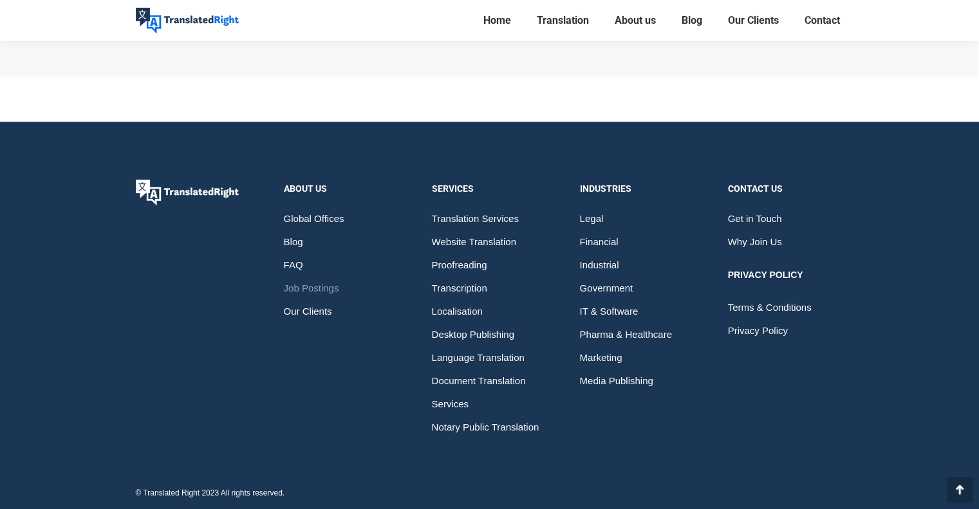
click at [311, 283] on span "Job Postings" at bounding box center [311, 288] width 55 height 23
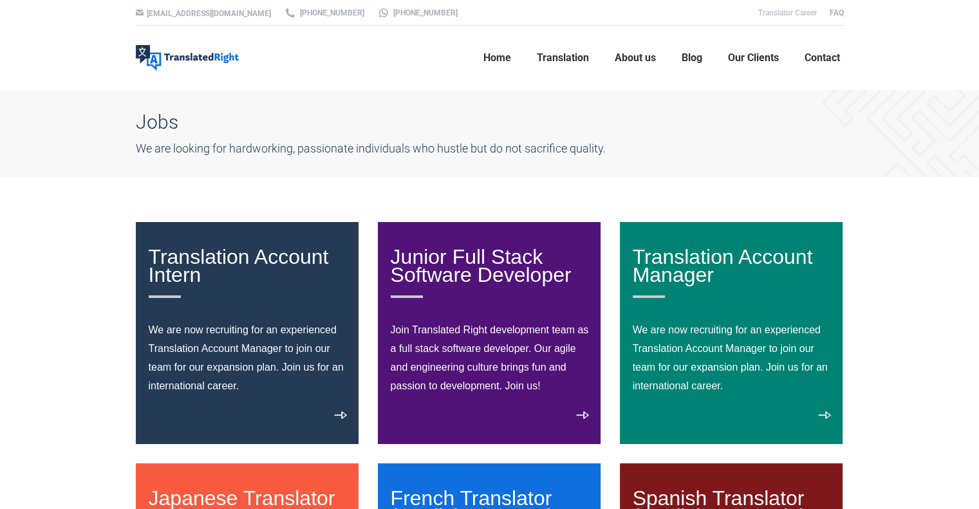
click at [803, 12] on link "Translator Career" at bounding box center [787, 12] width 59 height 9
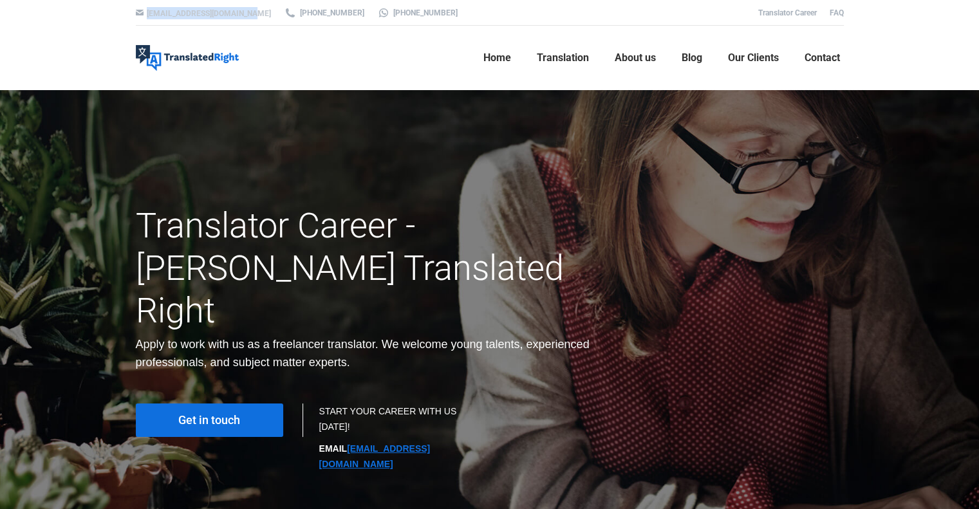
click at [236, 14] on div "[EMAIL_ADDRESS][DOMAIN_NAME] [PHONE_NUMBER] [PHONE_NUMBER] Translator Career FAQ" at bounding box center [490, 13] width 772 height 26
copy div "[EMAIL_ADDRESS][DOMAIN_NAME]"
drag, startPoint x: 464, startPoint y: 408, endPoint x: 350, endPoint y: 406, distance: 113.9
click at [350, 441] on p "EMAIL hr@translatedright.com" at bounding box center [398, 456] width 158 height 31
copy link "hr@translatedright.com"
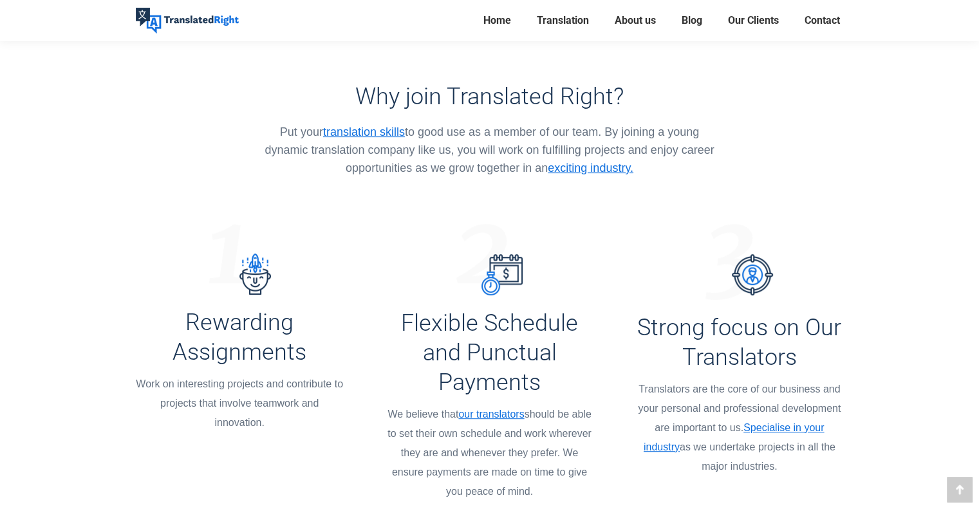
scroll to position [901, 0]
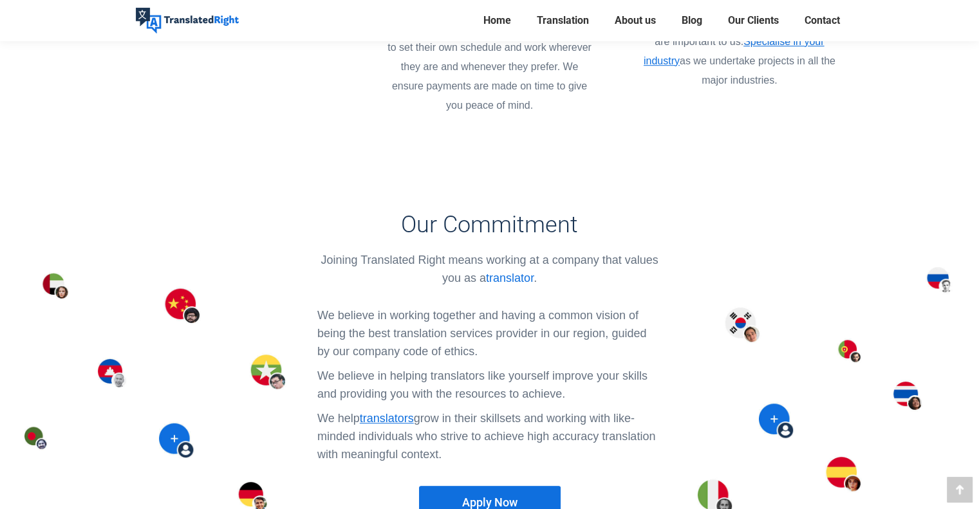
click at [515, 272] on link "translator" at bounding box center [510, 278] width 48 height 13
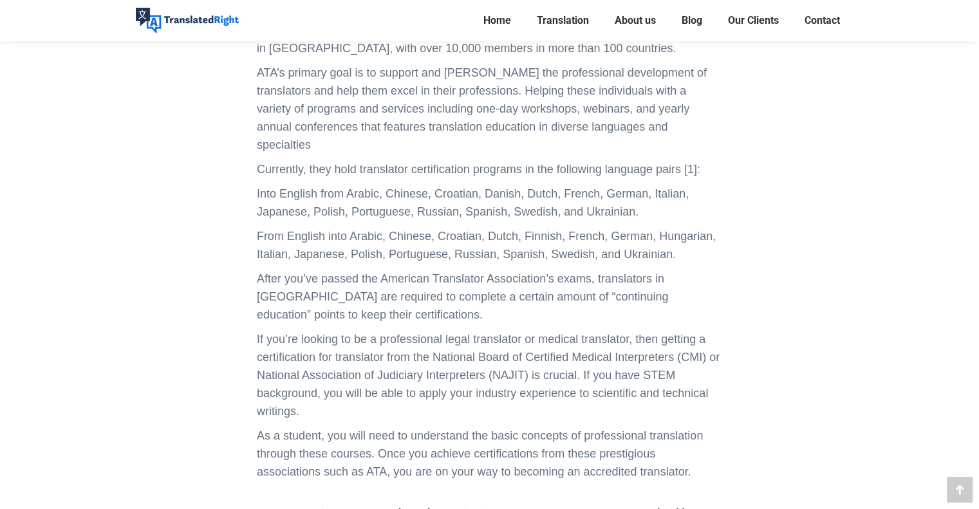
scroll to position [1673, 0]
